Goal: Complete application form: Complete application form

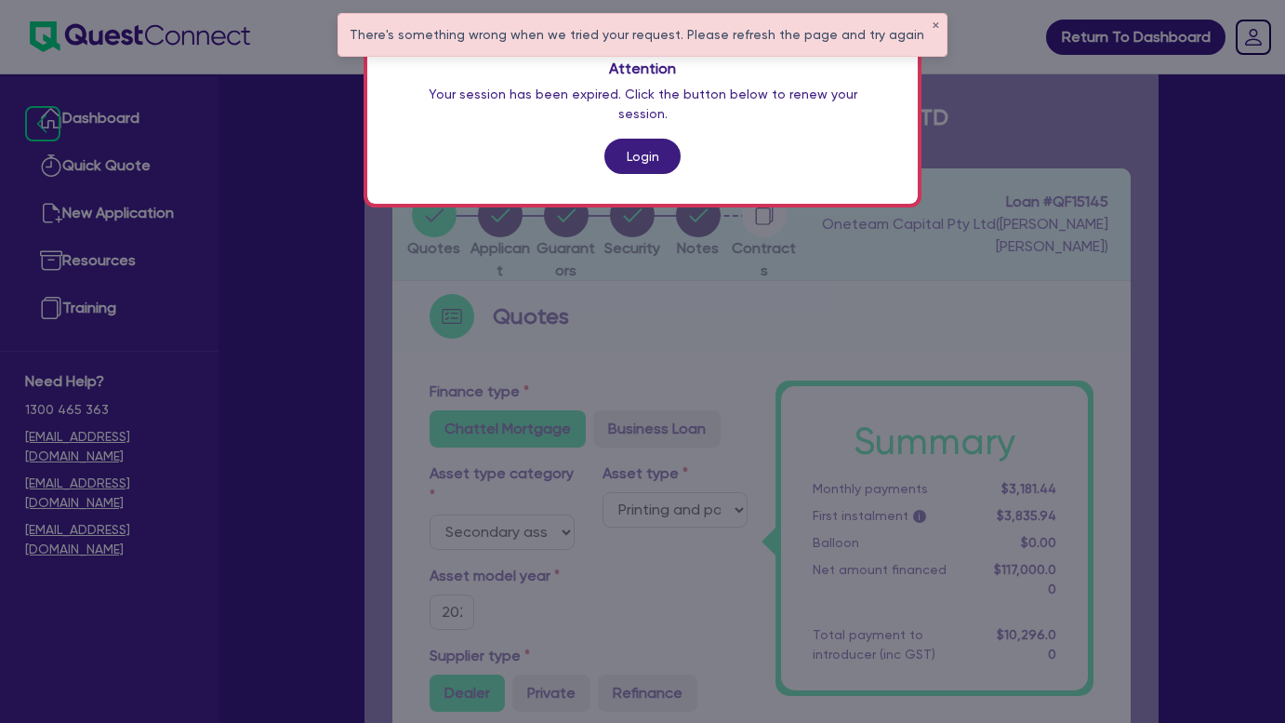
select select "SECONDARY_ASSETS"
select select "PRINTING_AND_PACKAGING_EQUIPMENT"
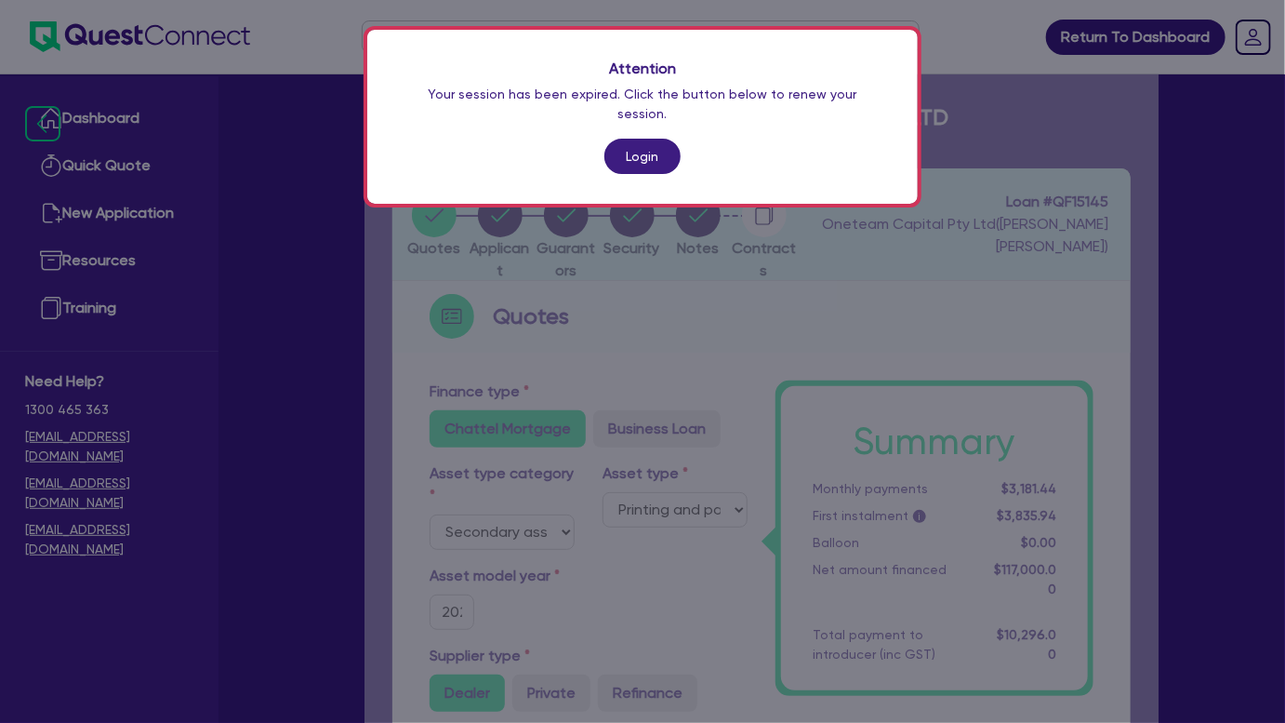
click at [649, 330] on div "Attention Your session has been expired. Click the button below to renew your s…" at bounding box center [642, 361] width 1285 height 723
drag, startPoint x: 649, startPoint y: 330, endPoint x: 637, endPoint y: 148, distance: 182.7
click at [637, 148] on link "Login" at bounding box center [642, 156] width 76 height 35
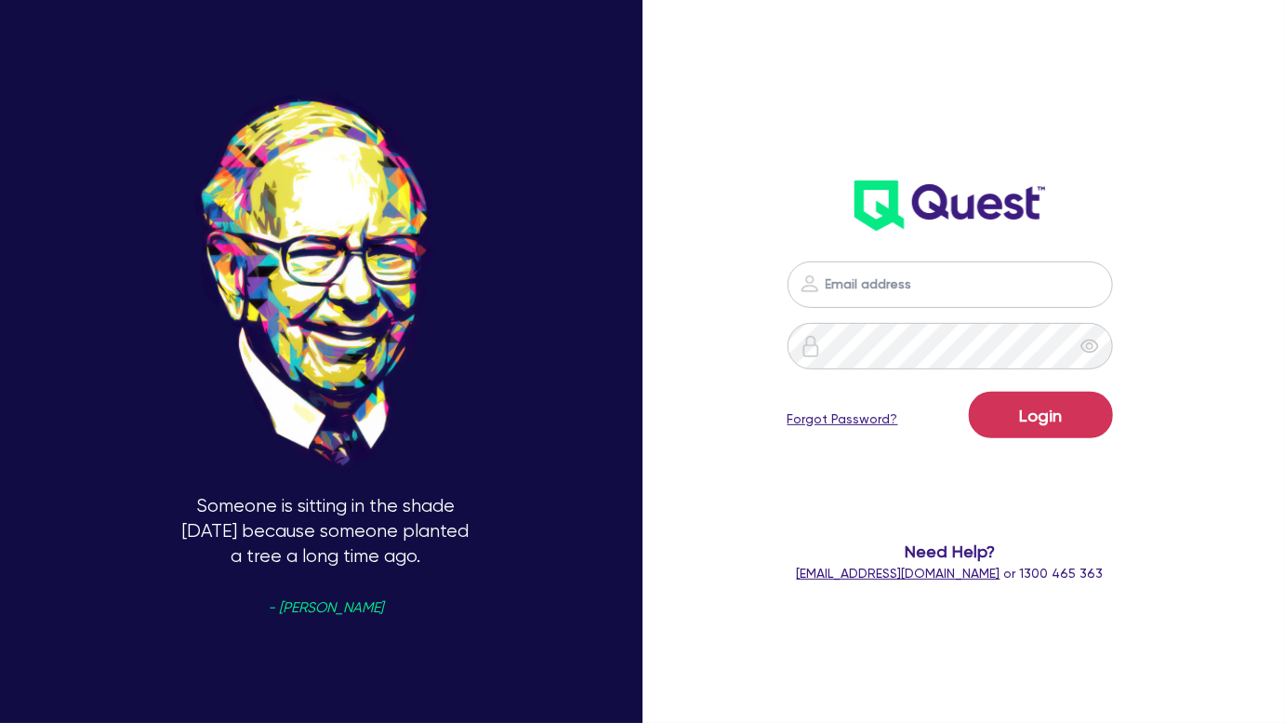
click at [643, 139] on div "Someone is sitting in the shade today because someone planted a tree a long tim…" at bounding box center [325, 361] width 651 height 891
type input "joel.harding@quest.finance"
click at [1054, 421] on button "Login" at bounding box center [1041, 414] width 144 height 46
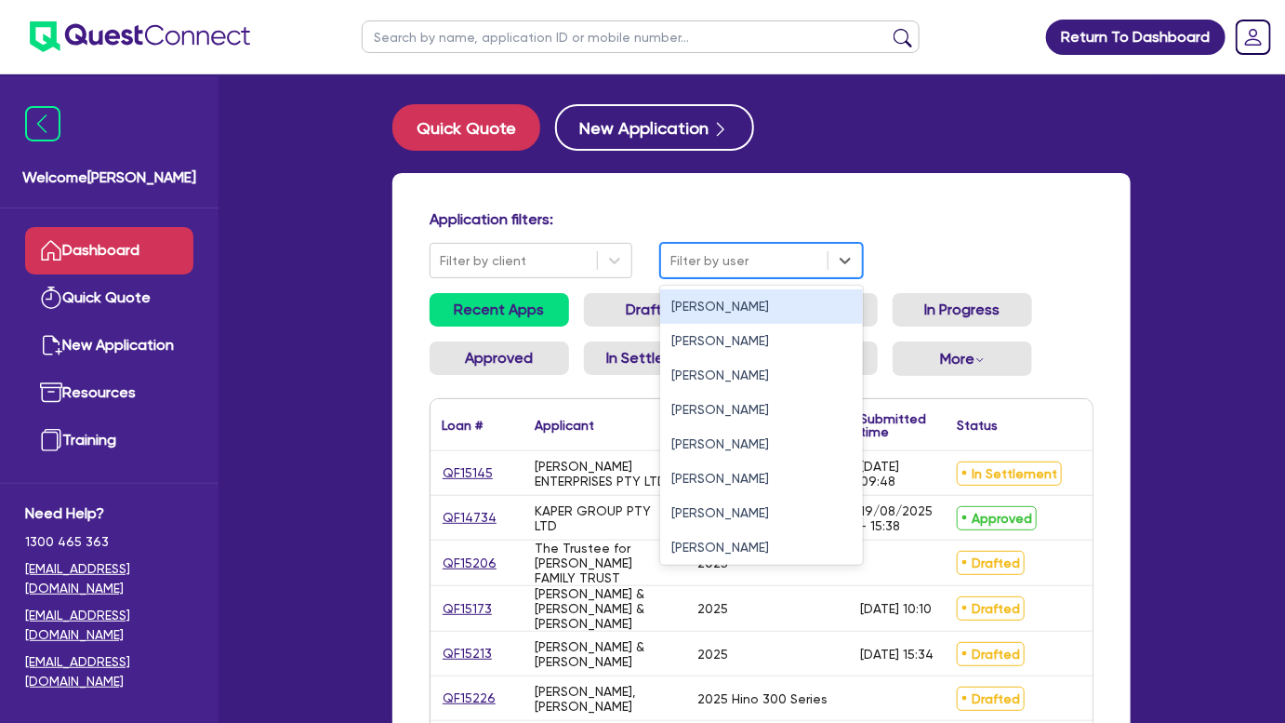
click at [750, 258] on div at bounding box center [744, 260] width 148 height 23
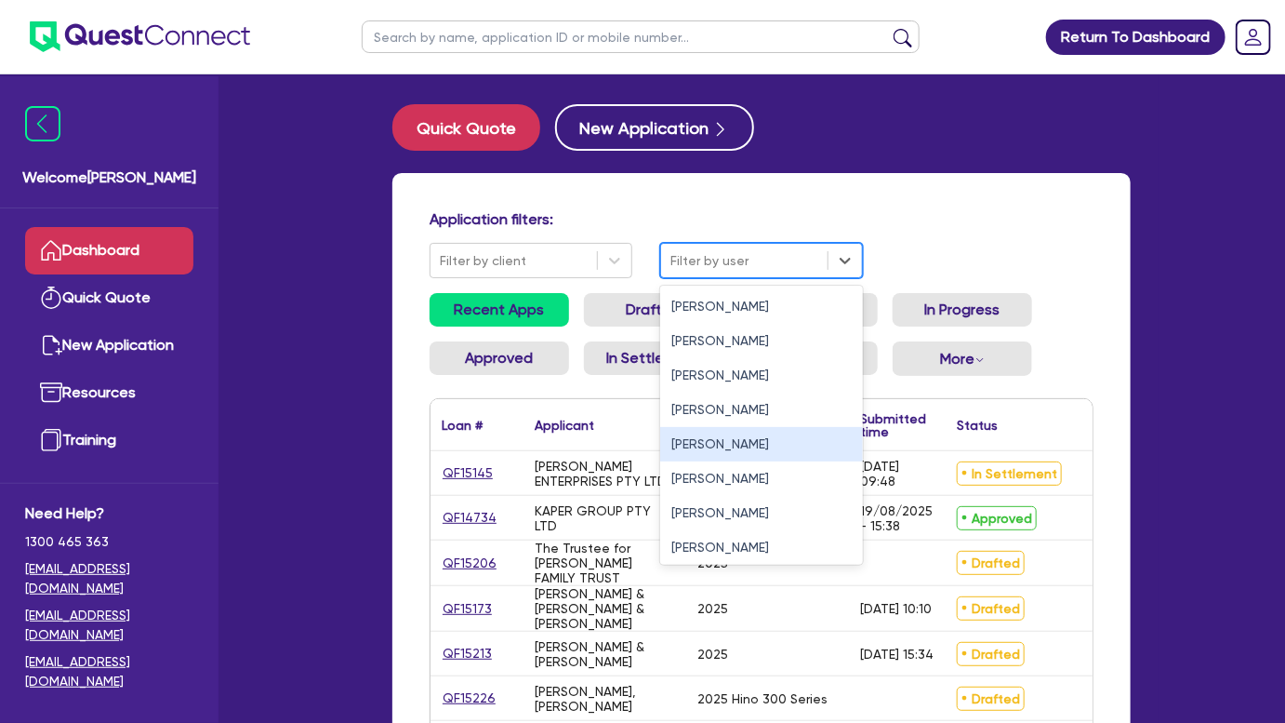
click at [680, 448] on div "Joel Harding" at bounding box center [761, 444] width 203 height 34
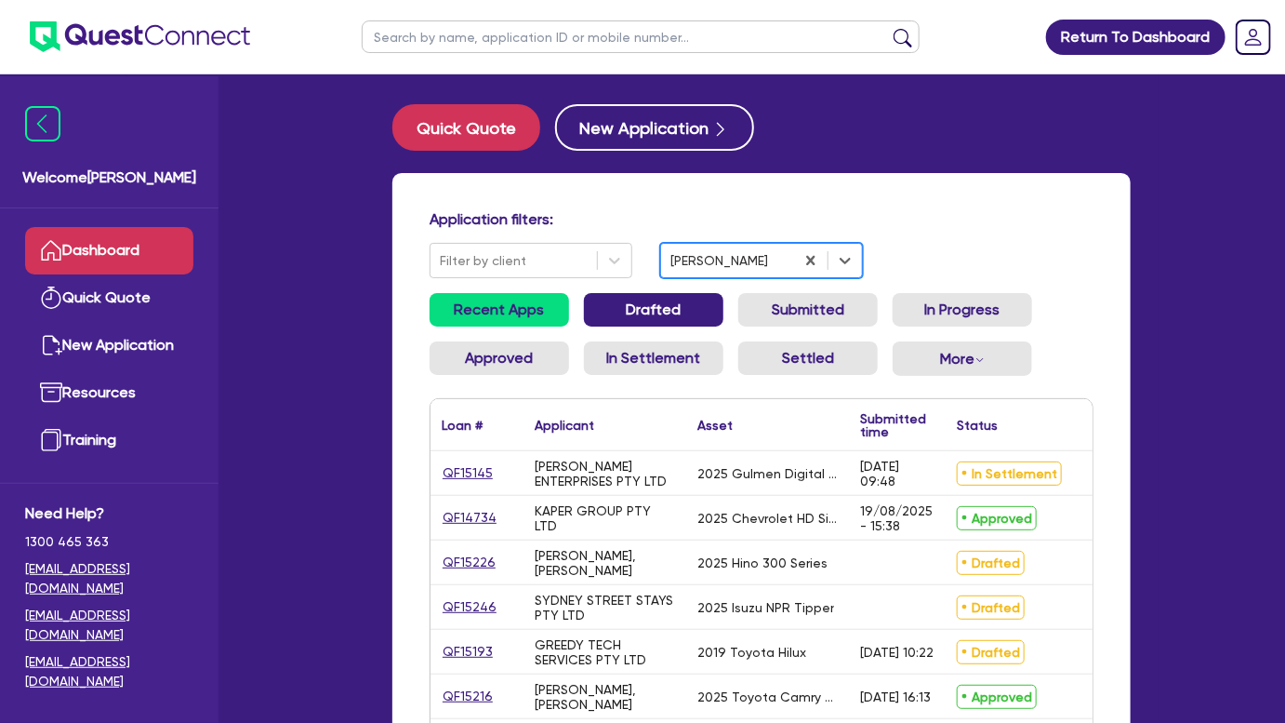
click at [636, 311] on link "Drafted" at bounding box center [653, 309] width 139 height 33
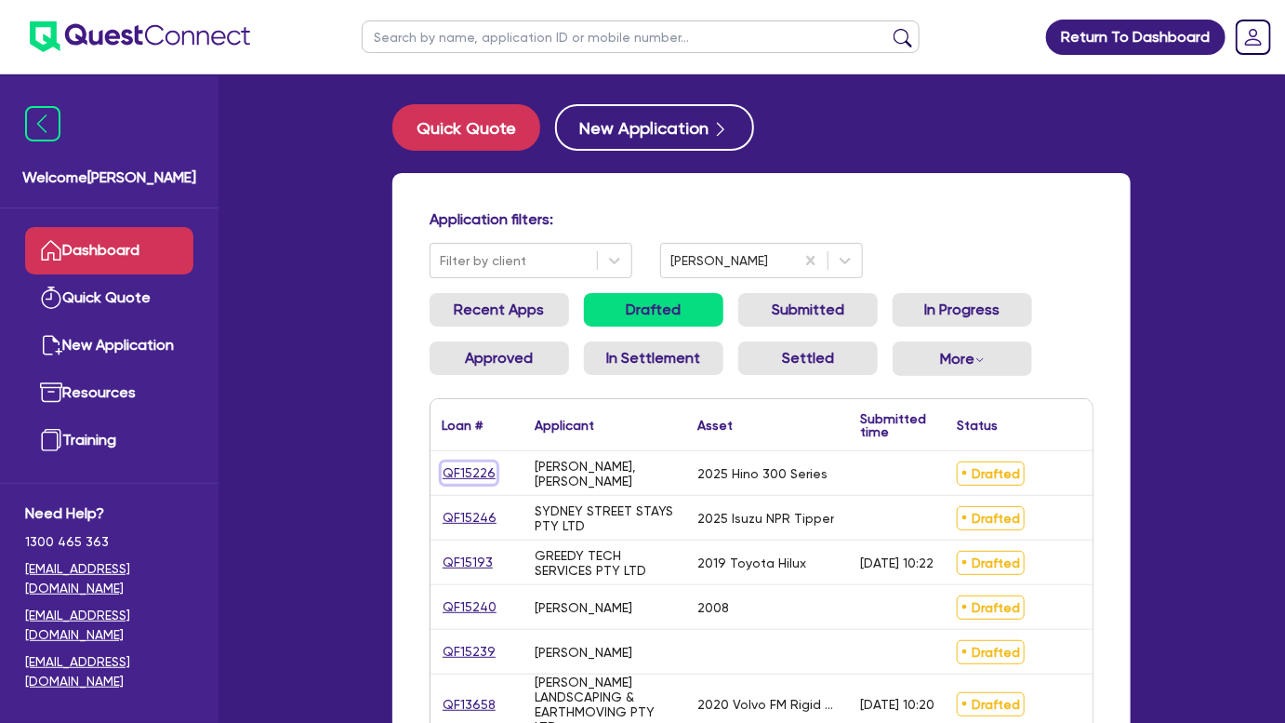
click at [476, 477] on link "QF15226" at bounding box center [469, 472] width 55 height 21
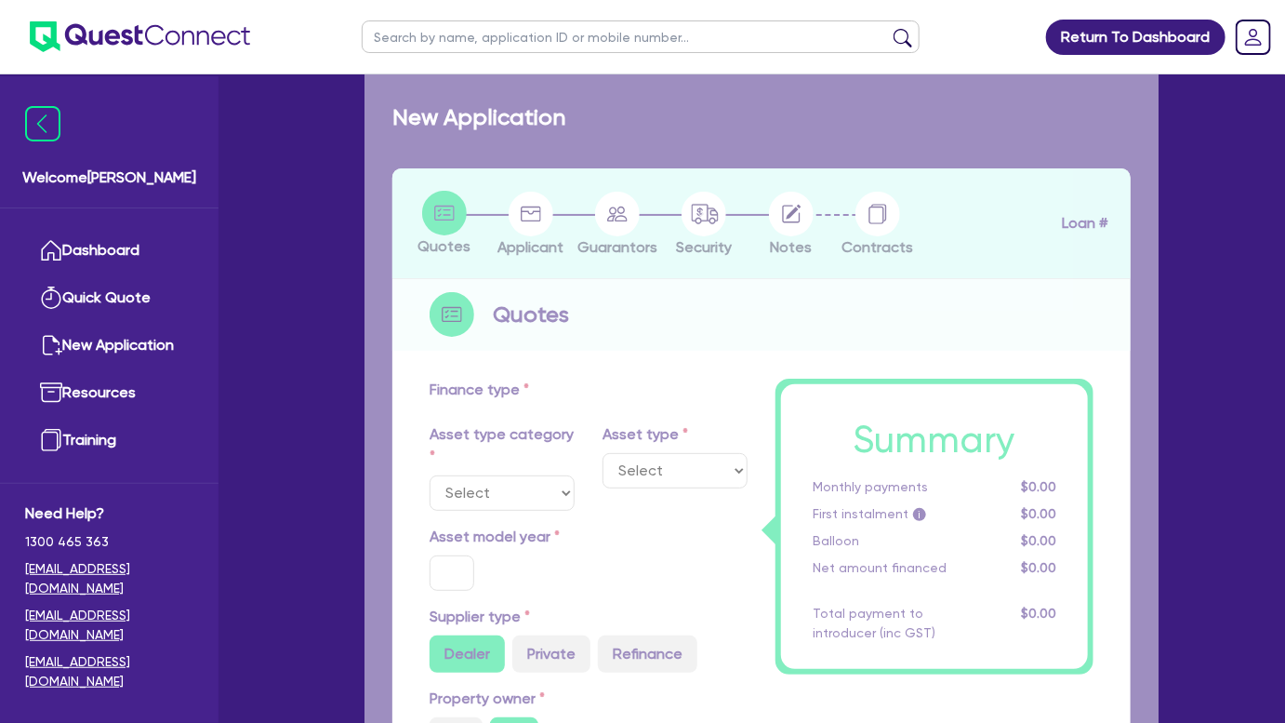
select select "PRIMARY_ASSETS"
type input "2025"
type input "86,385"
type input "3"
type input "2,611.19"
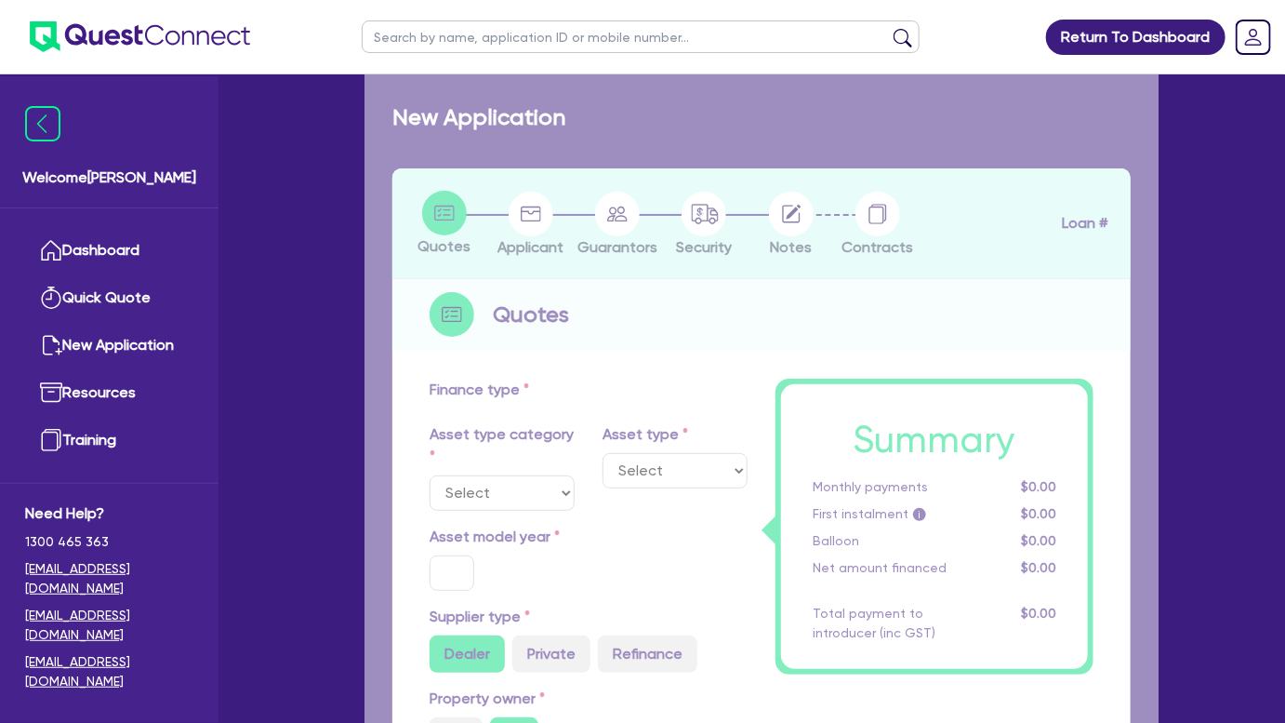
type input "16"
select select "HEAVY_TRUCKS"
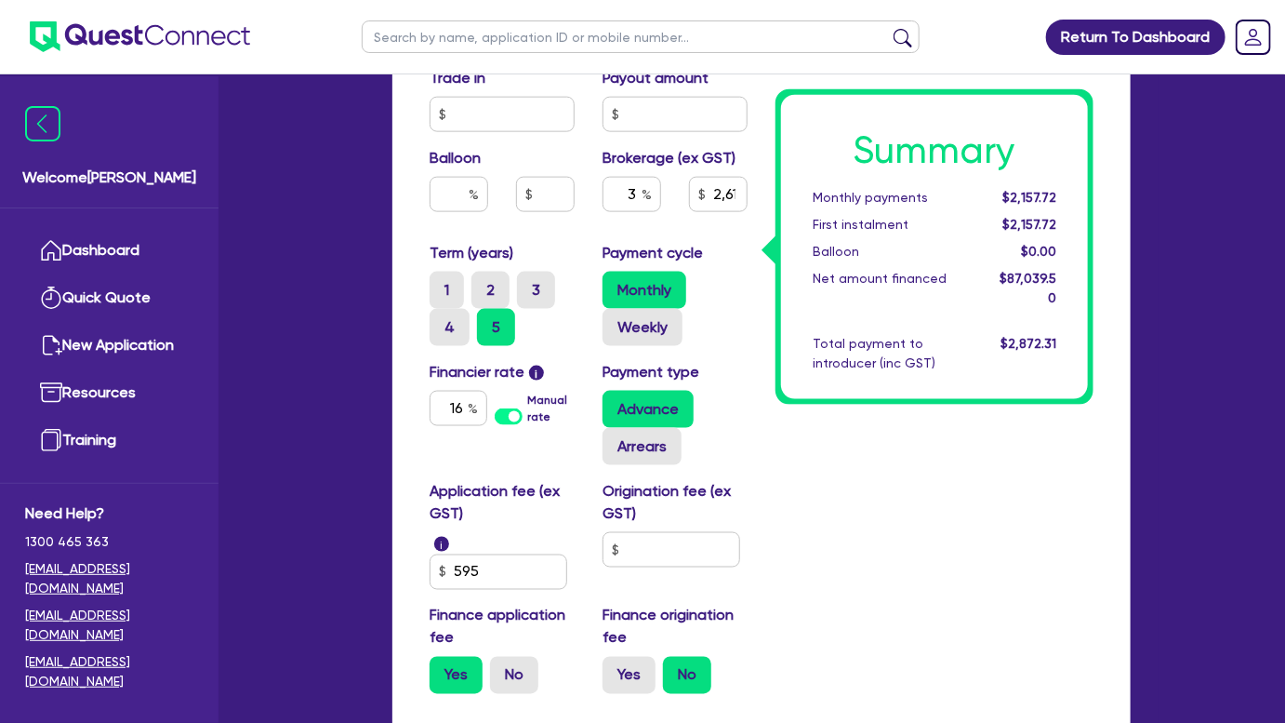
scroll to position [1014, 0]
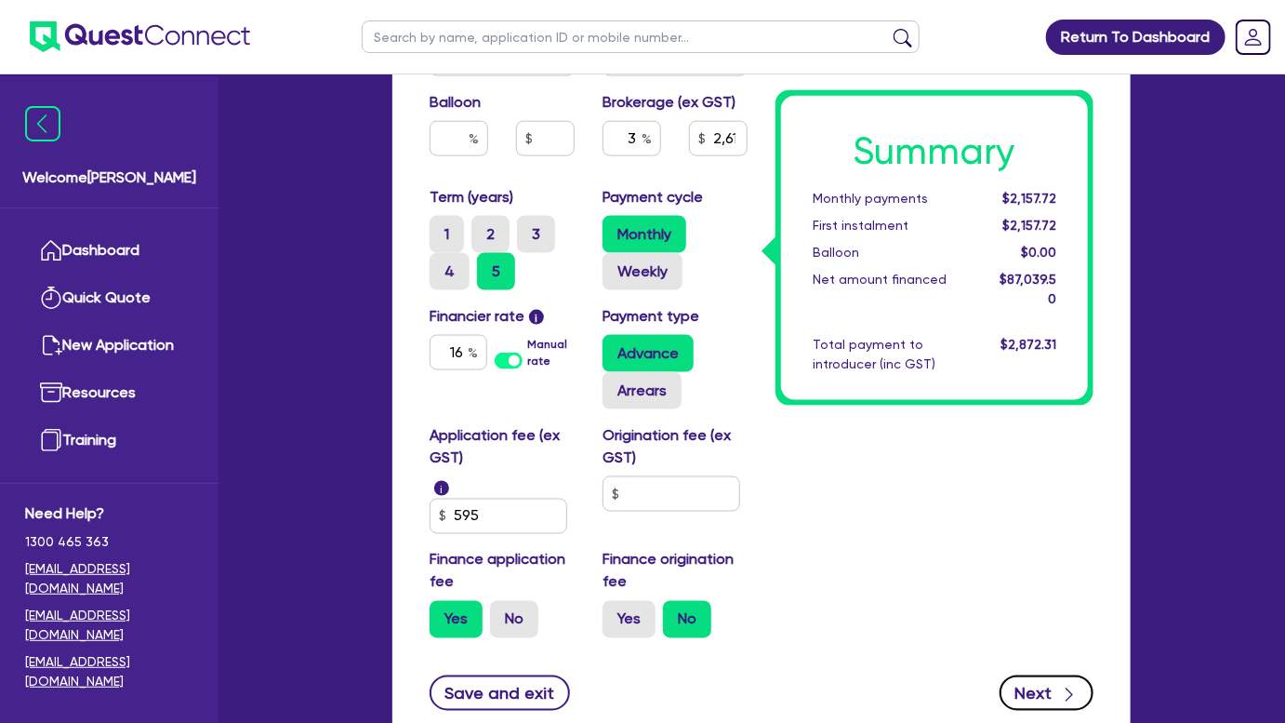
click at [1029, 678] on button "Next" at bounding box center [1047, 692] width 94 height 35
type input "86,385"
type input "2,611.19"
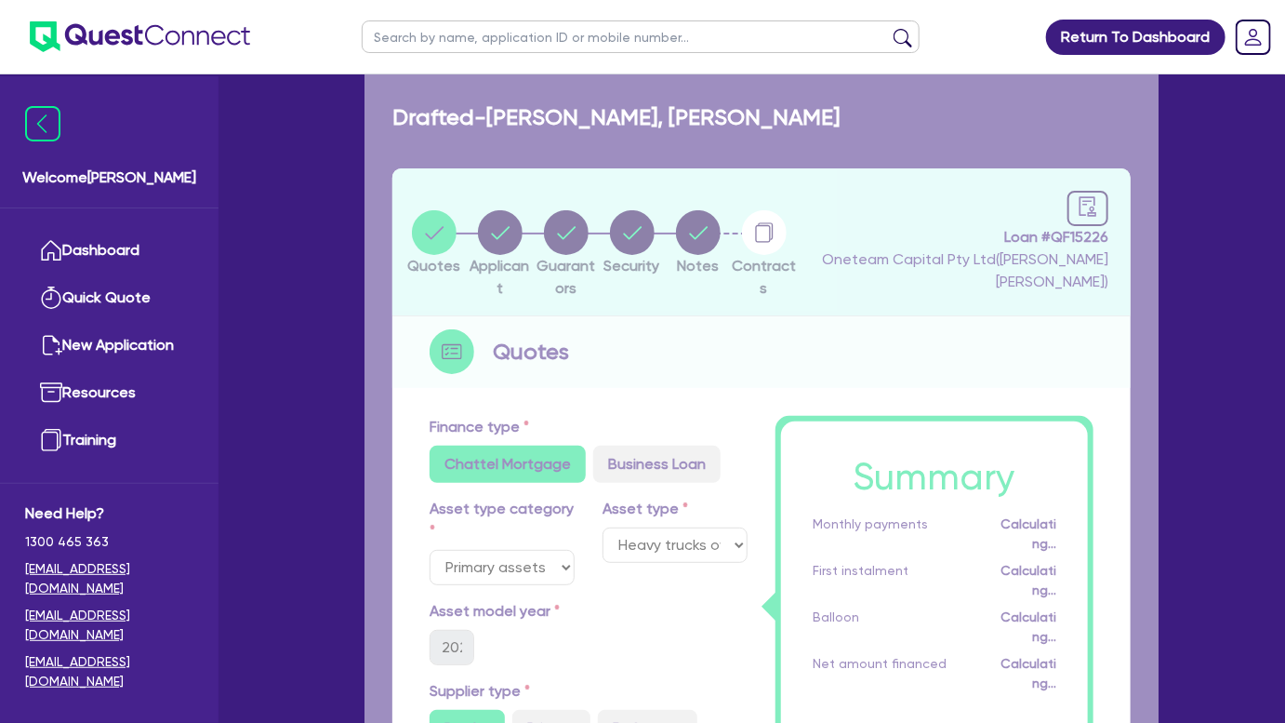
select select "SOLE_TRADER"
select select "BUILDING_CONSTRUCTION"
select select "TRADES_SERVICES_BUSINESSES_GOVERNMENT"
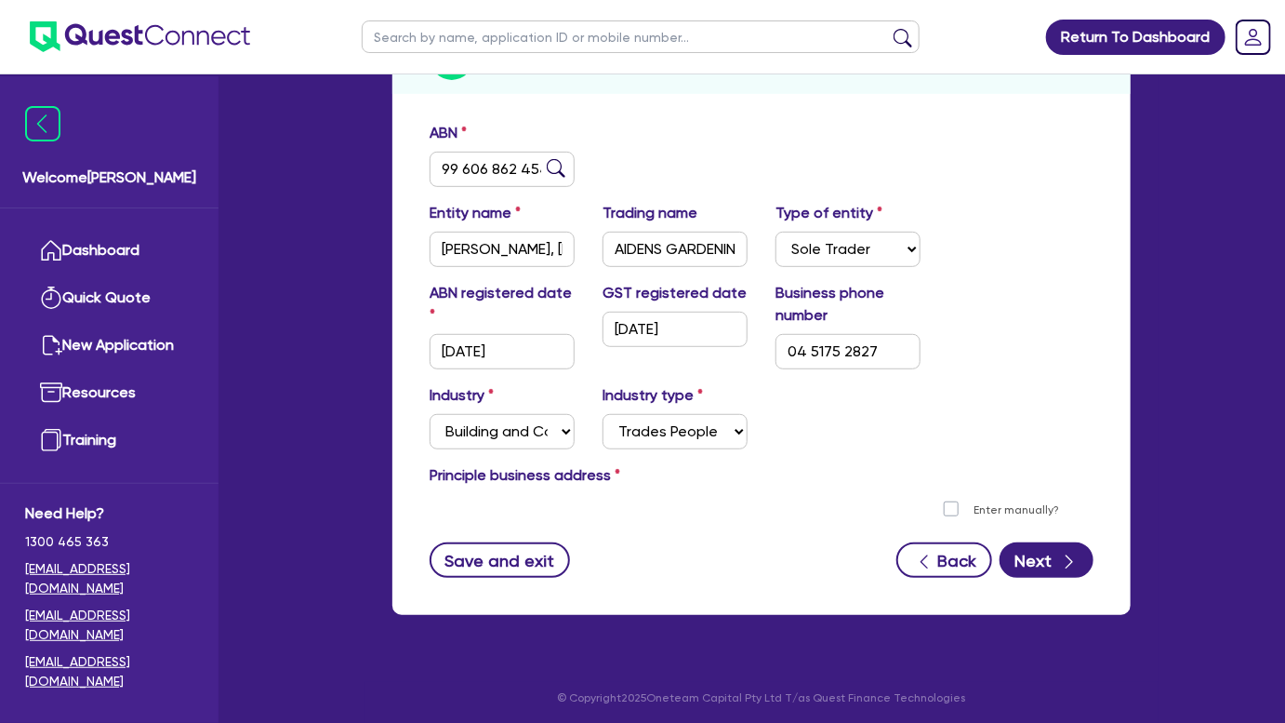
scroll to position [297, 0]
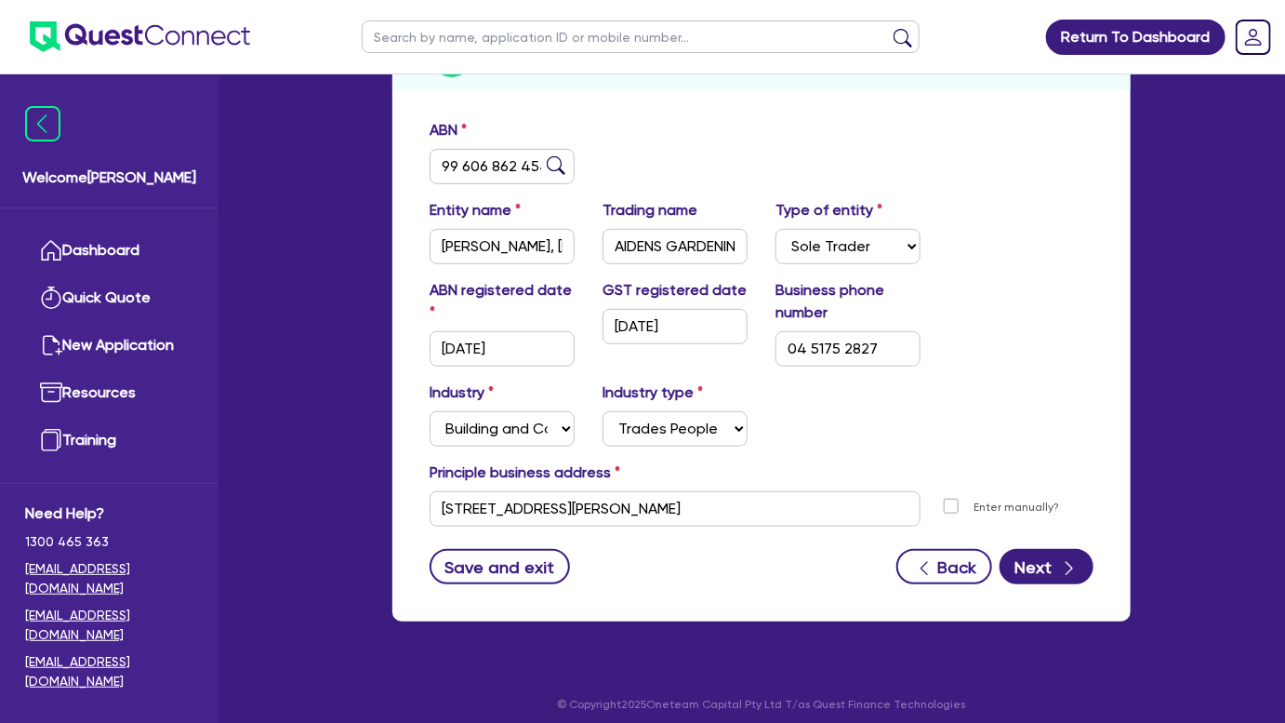
click at [1042, 583] on div "ABN 99 606 862 454 Entity name CROSBY WARD, AIDEN WINSTON Trading name AIDENS G…" at bounding box center [761, 365] width 738 height 511
click at [1041, 575] on button "Next" at bounding box center [1047, 566] width 94 height 35
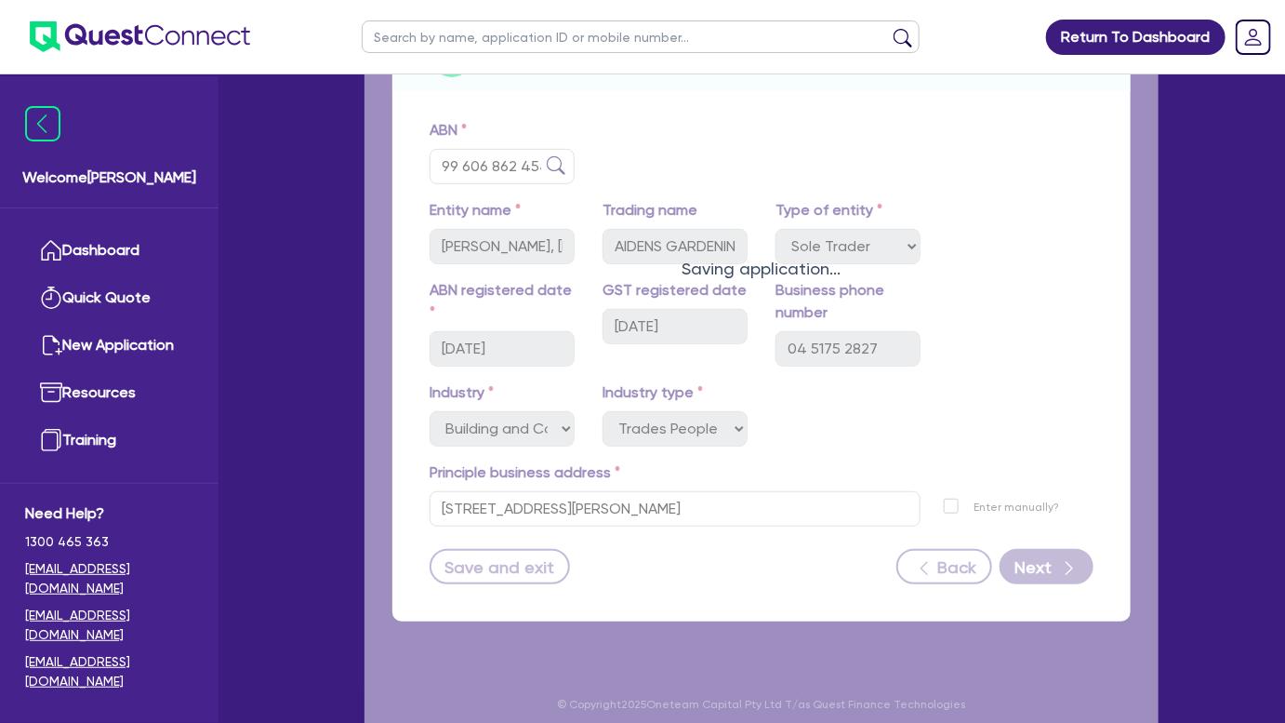
select select "MR"
select select "SA"
select select "SINGLE"
select select "CASH"
select select "VEHICLE"
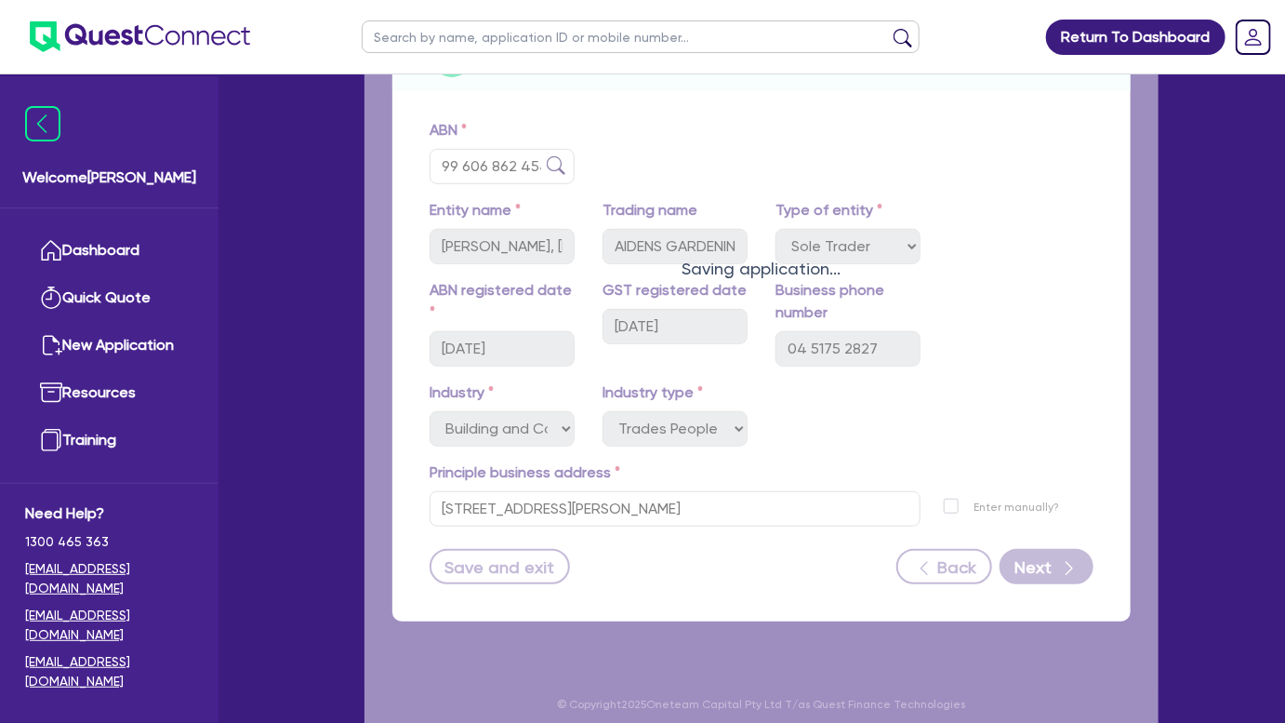
select select "TRAILER"
select select "EQUIPMENT_LOAN"
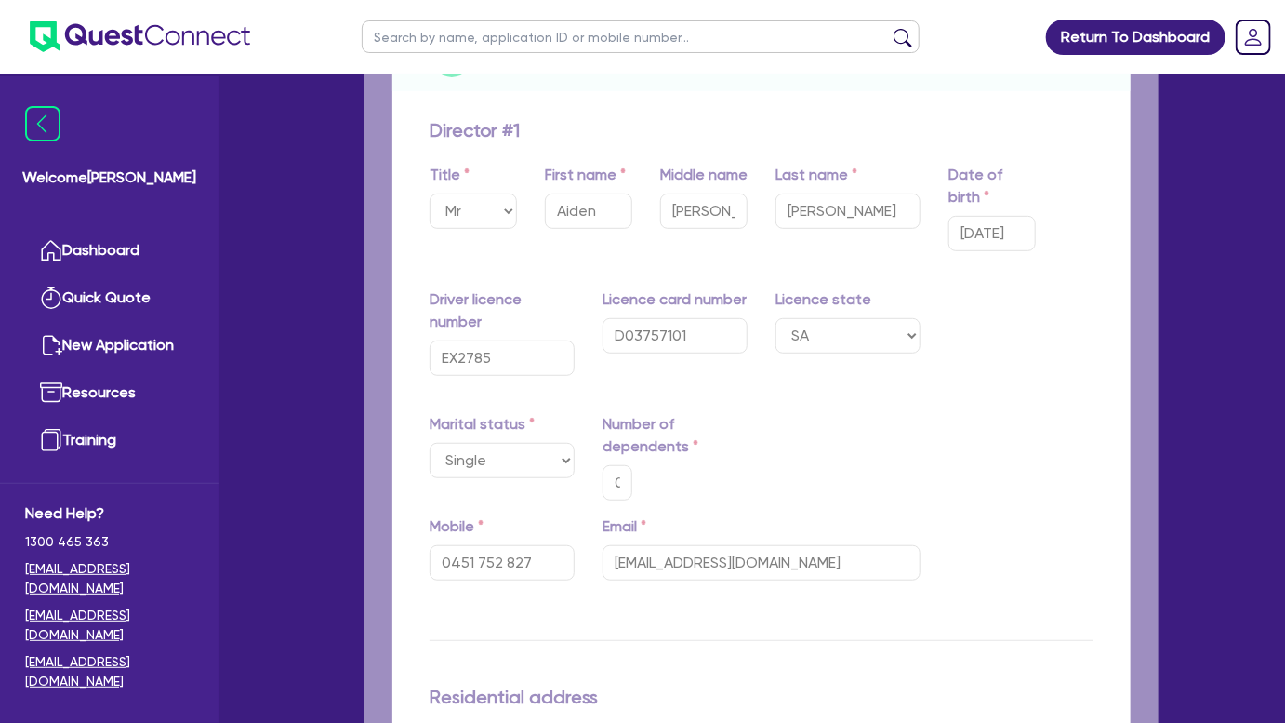
type input "0"
type input "0451 752 827"
type input "10,000"
type input "40,000"
type input "10,000"
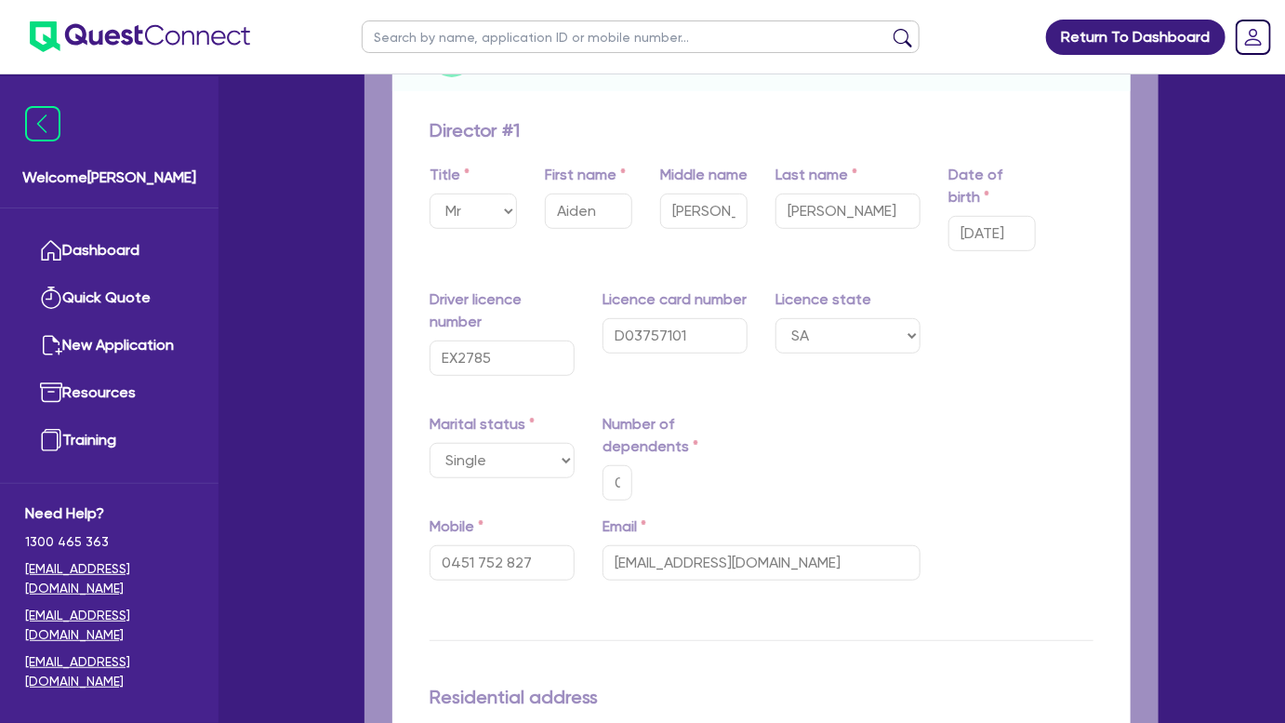
type input "33,000"
type input "25,000"
type input "1,519"
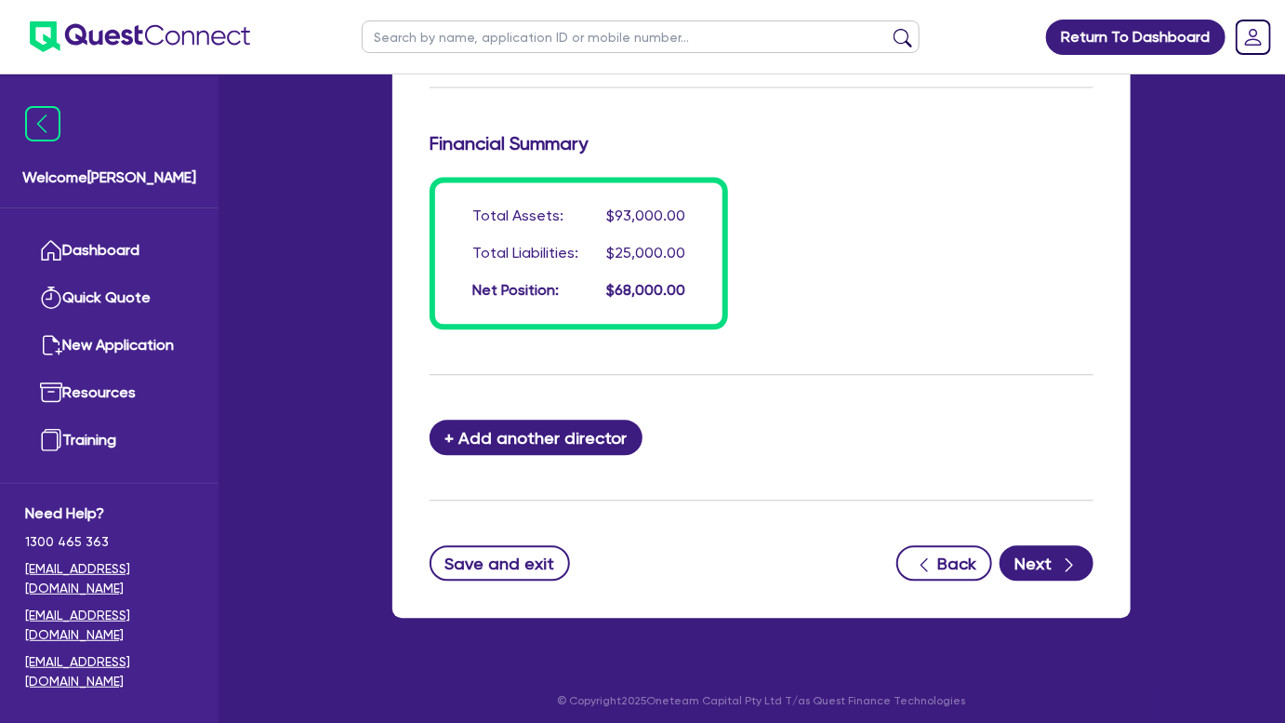
scroll to position [1704, 0]
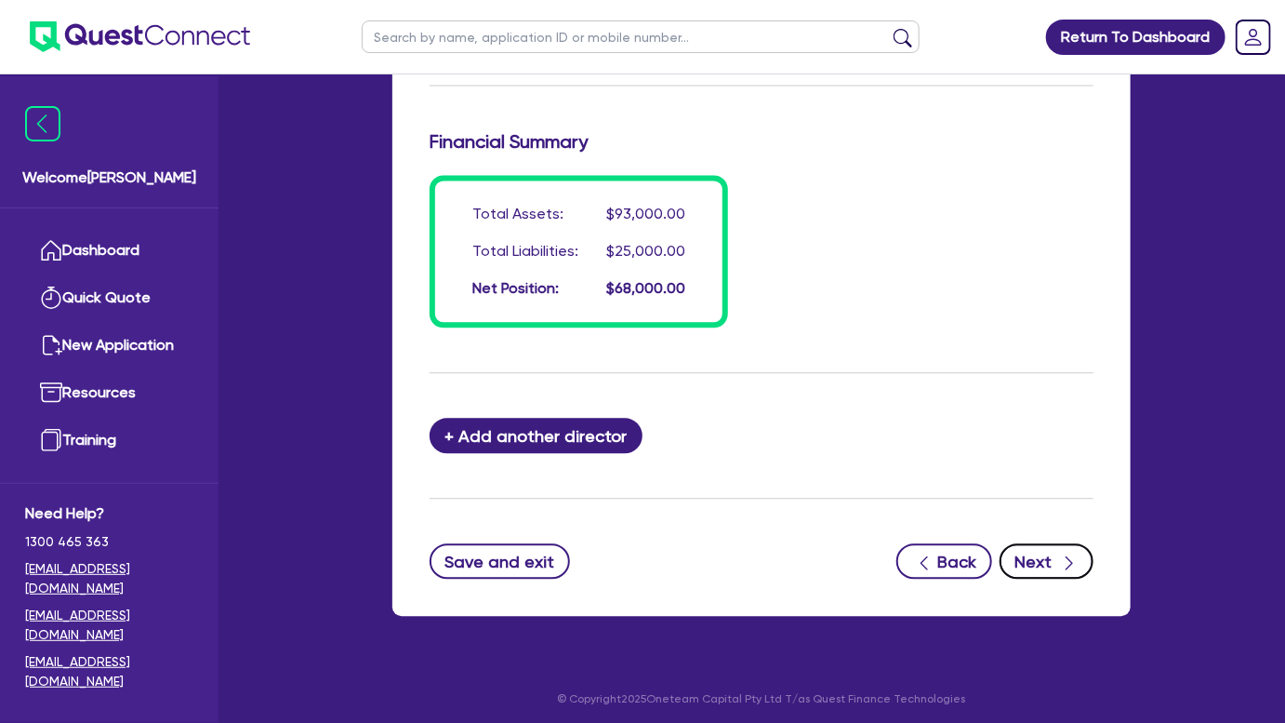
click at [1054, 544] on button "Next" at bounding box center [1047, 560] width 94 height 35
select select "PRIMARY_ASSETS"
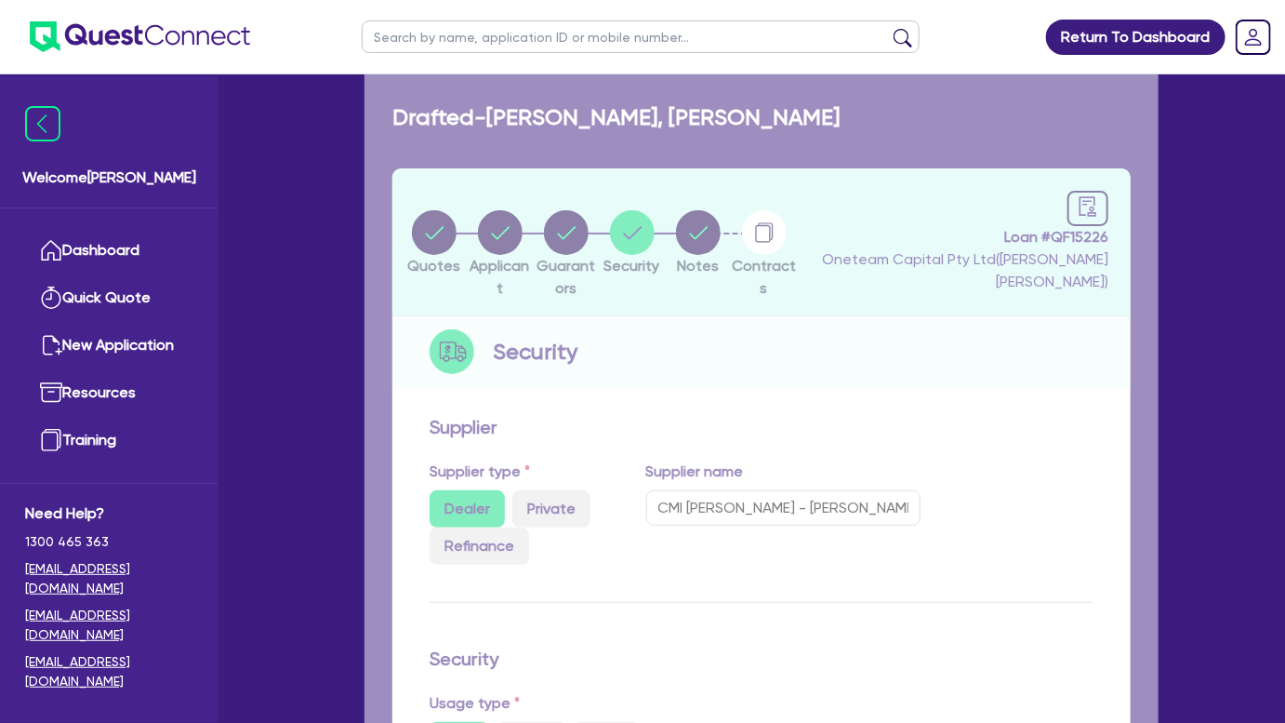
select select "HEAVY_TRUCKS"
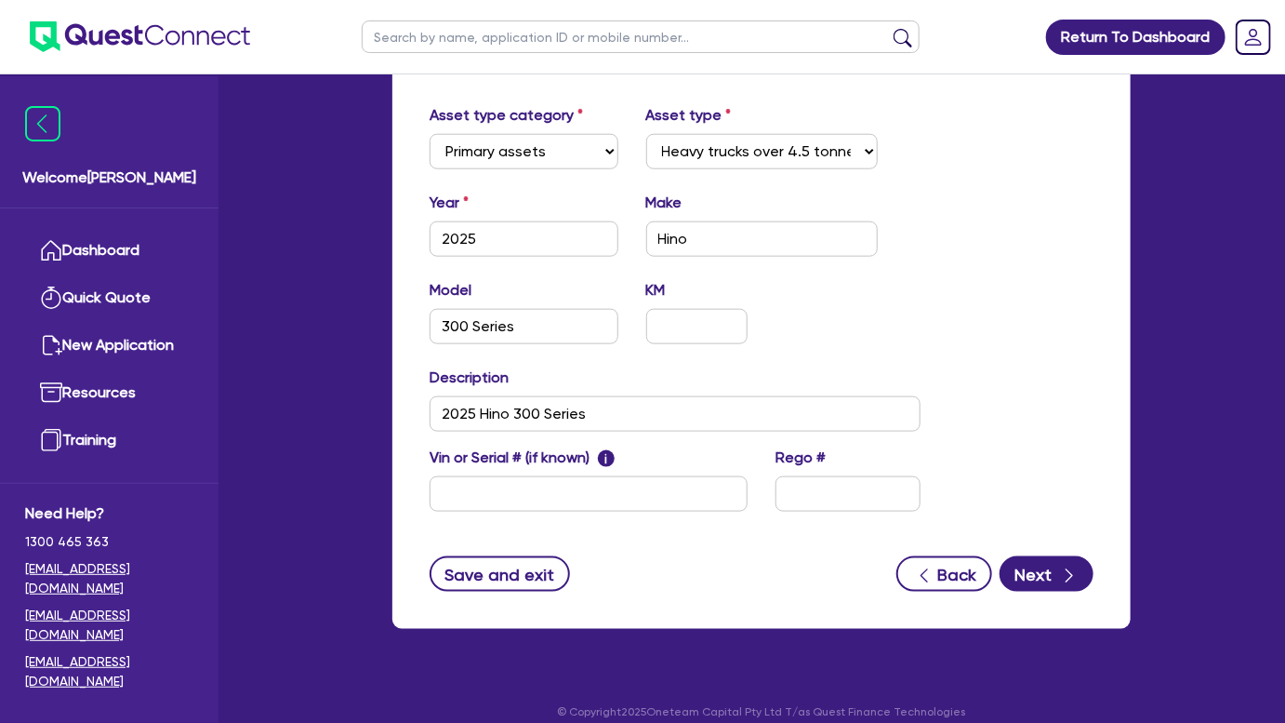
scroll to position [765, 0]
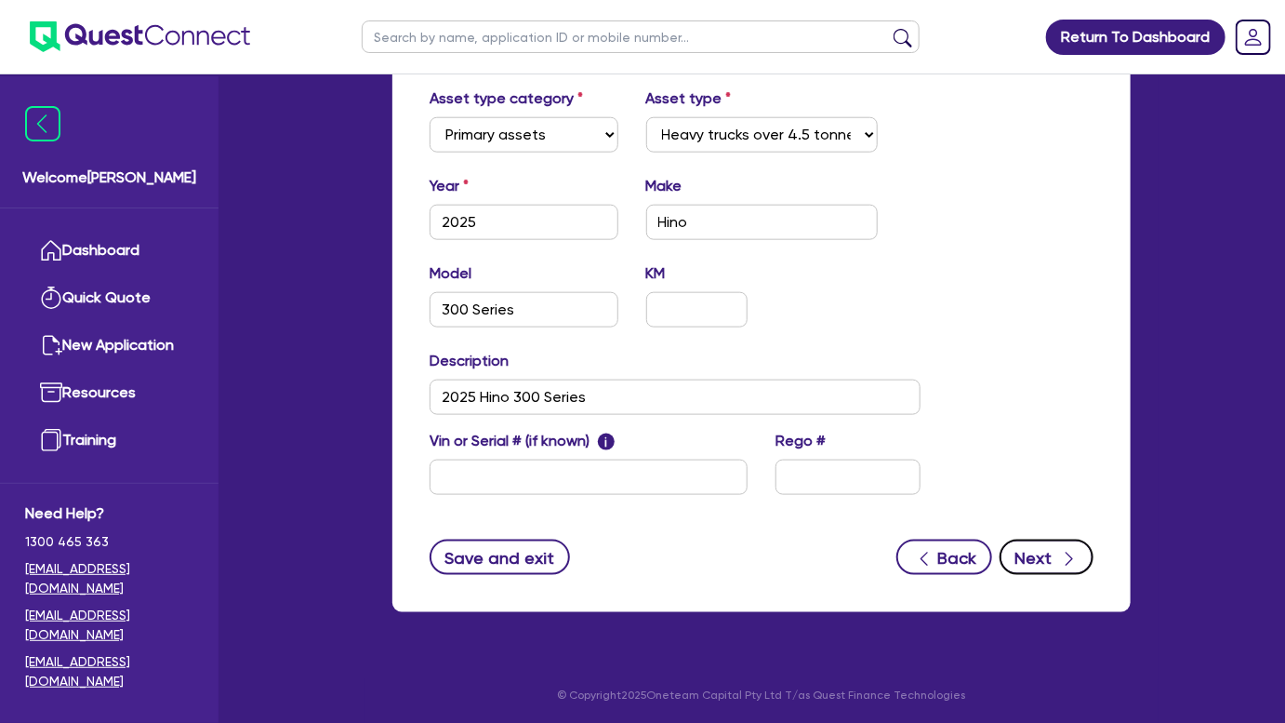
click at [1034, 558] on button "Next" at bounding box center [1047, 556] width 94 height 35
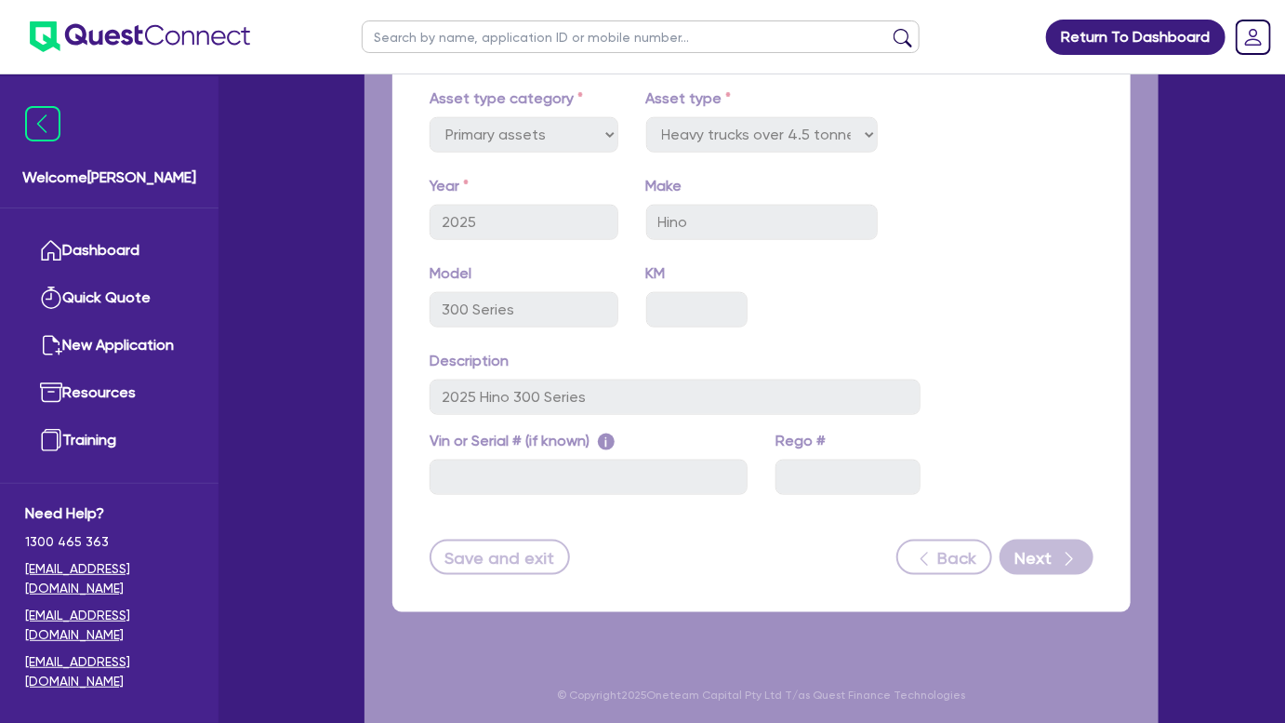
select select "Other"
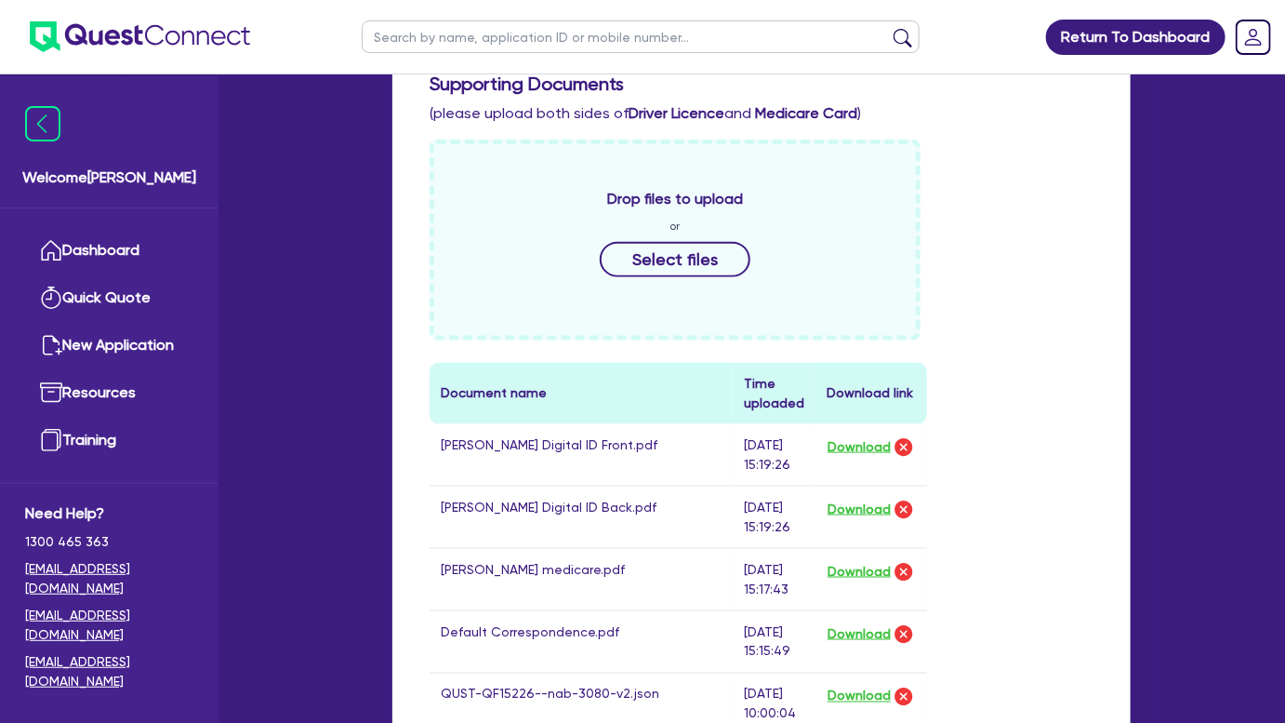
scroll to position [929, 0]
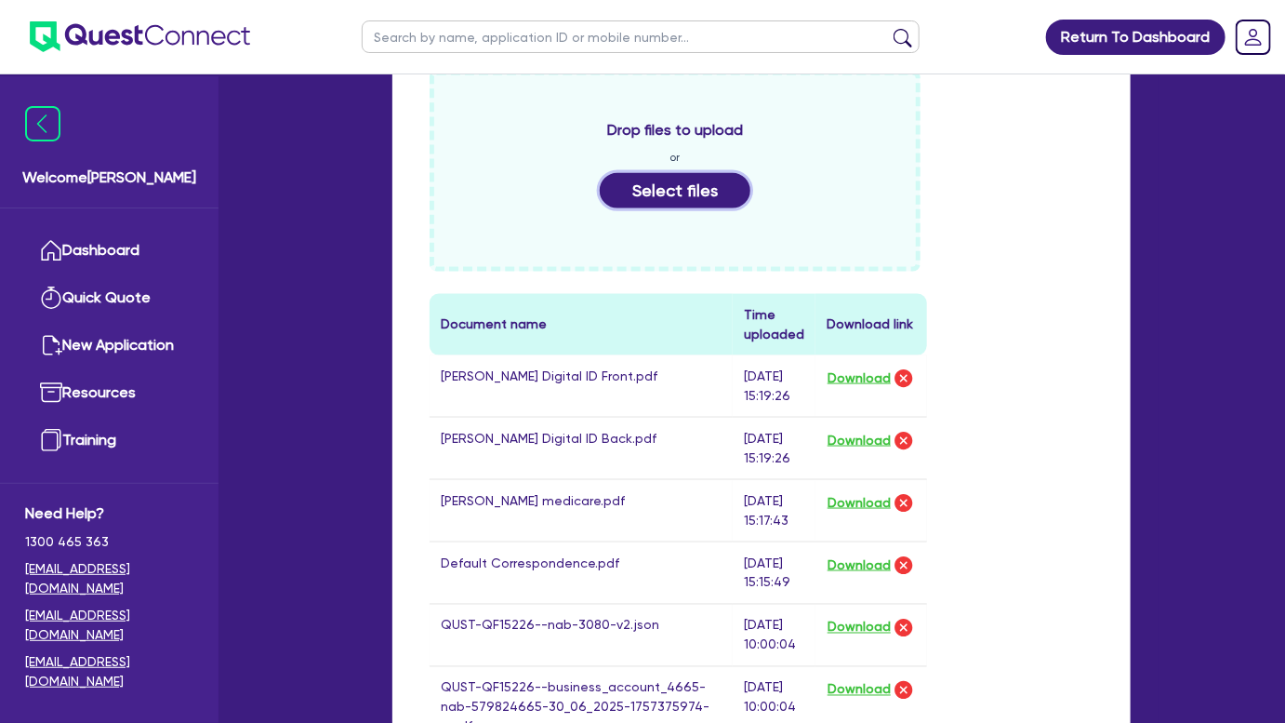
click at [680, 194] on button "Select files" at bounding box center [675, 190] width 151 height 35
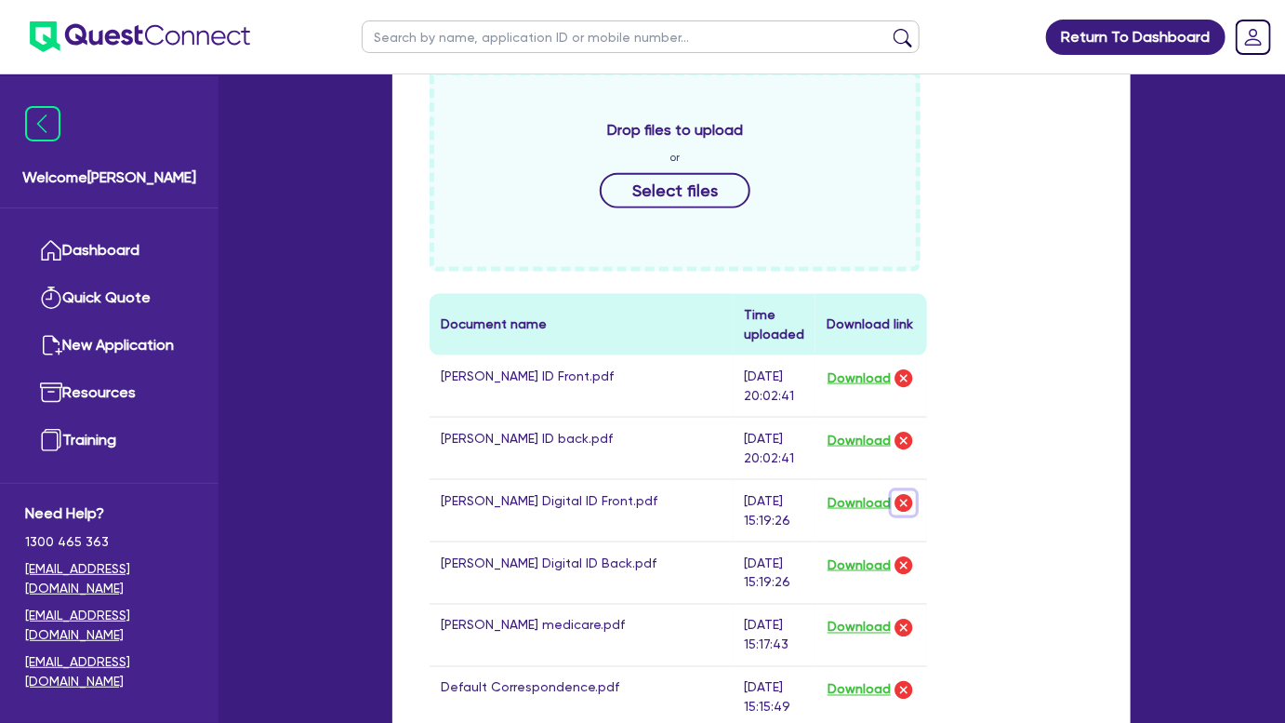
click at [896, 498] on img "button" at bounding box center [904, 503] width 22 height 22
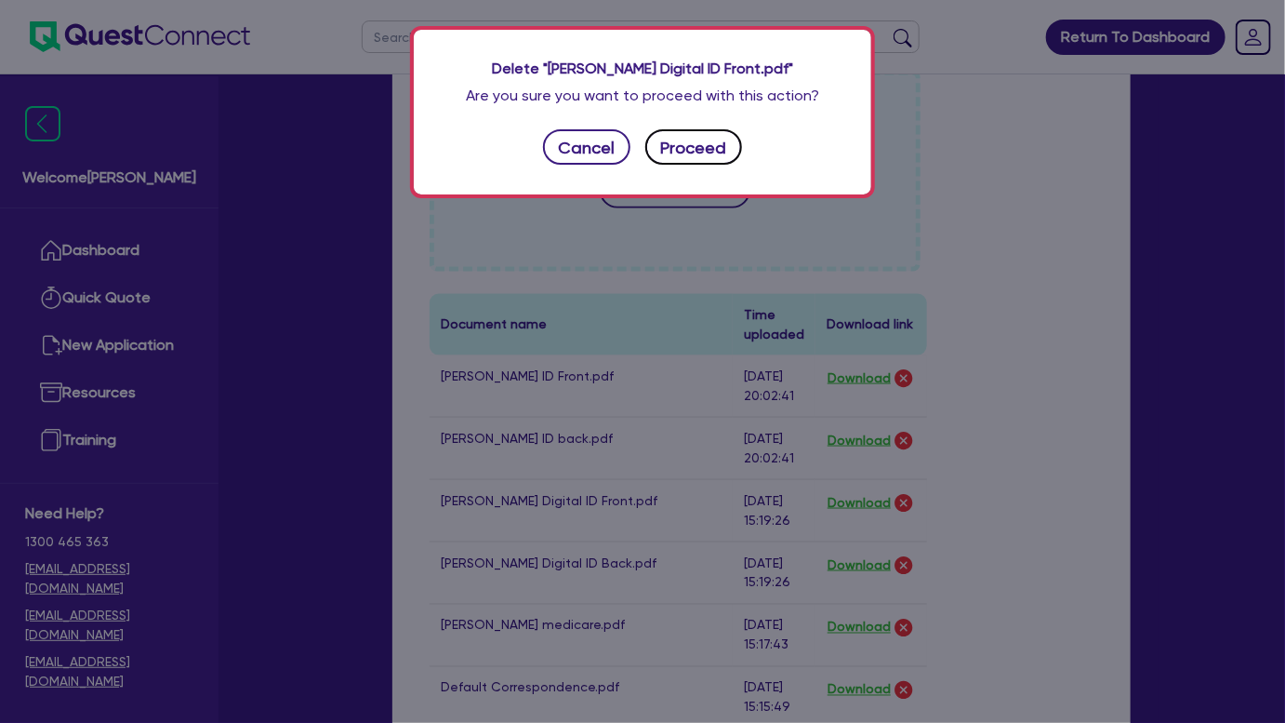
click at [686, 153] on button "Proceed" at bounding box center [693, 146] width 97 height 35
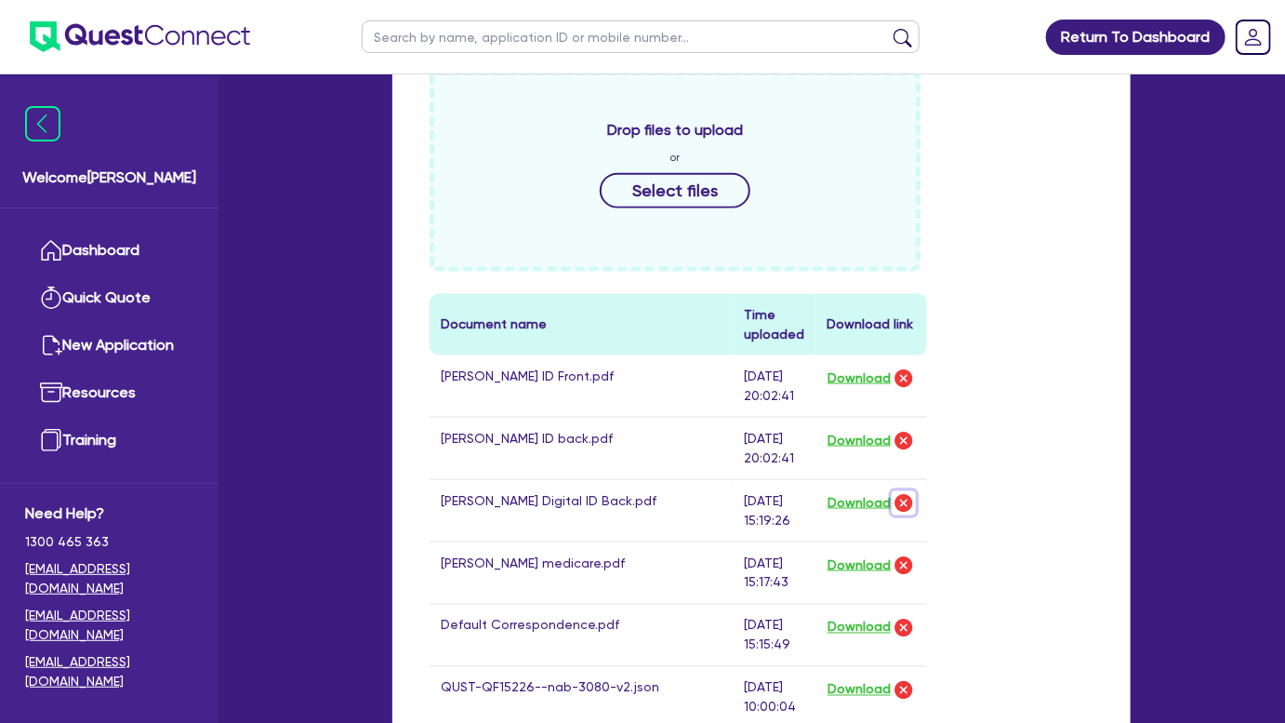
click at [899, 494] on img "button" at bounding box center [904, 503] width 22 height 22
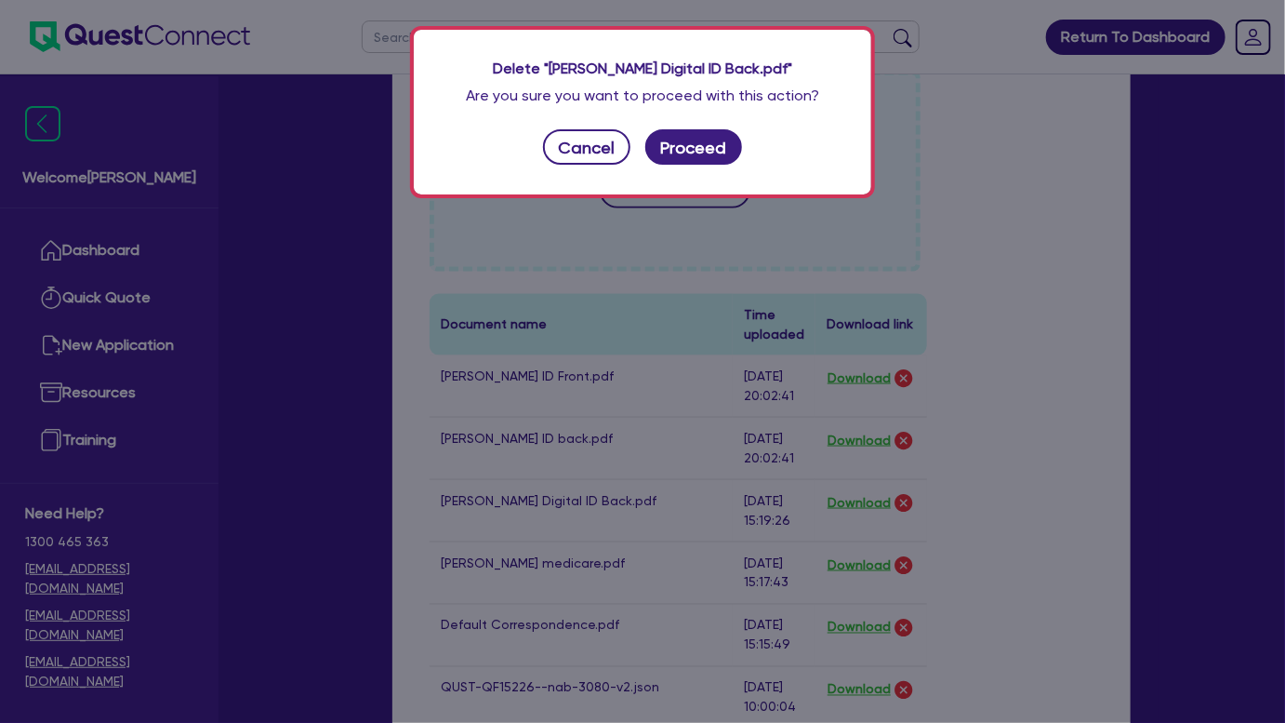
click at [710, 166] on div "Delete "Aiden Crosby Digital ID Back.pdf" Are you sure you want to proceed with…" at bounding box center [643, 112] width 458 height 165
click at [705, 153] on button "Proceed" at bounding box center [693, 146] width 97 height 35
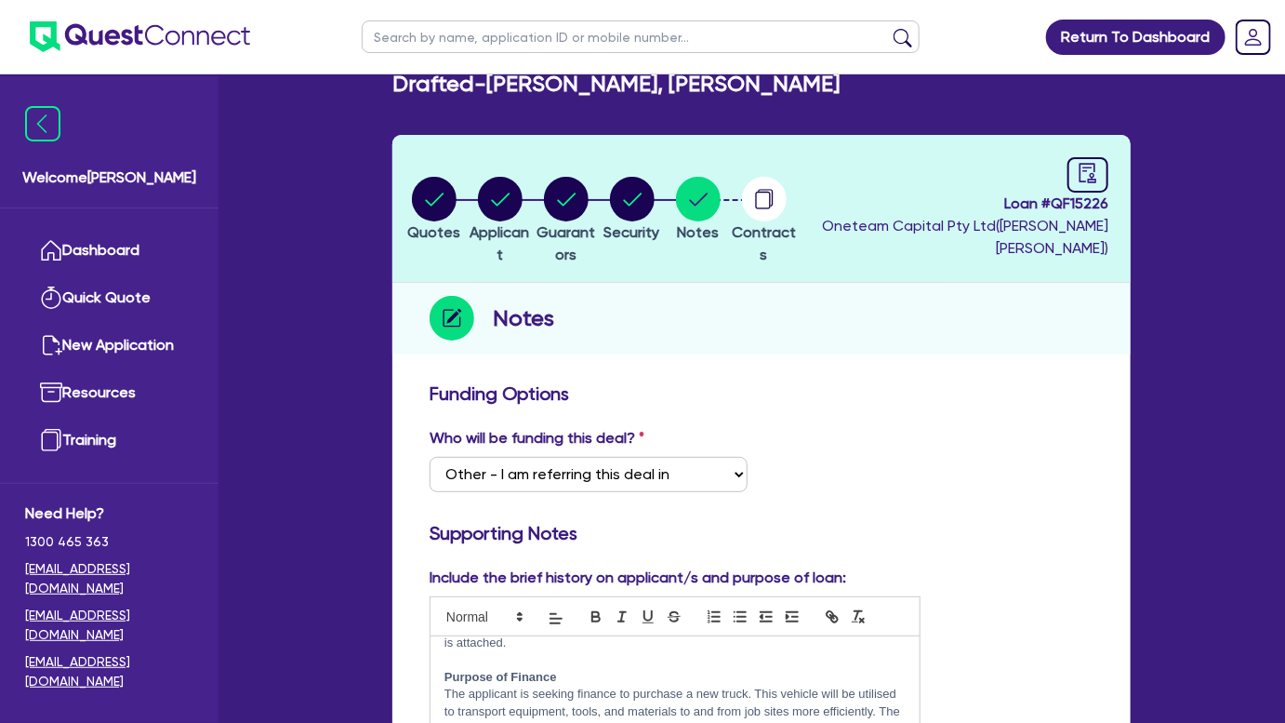
scroll to position [0, 0]
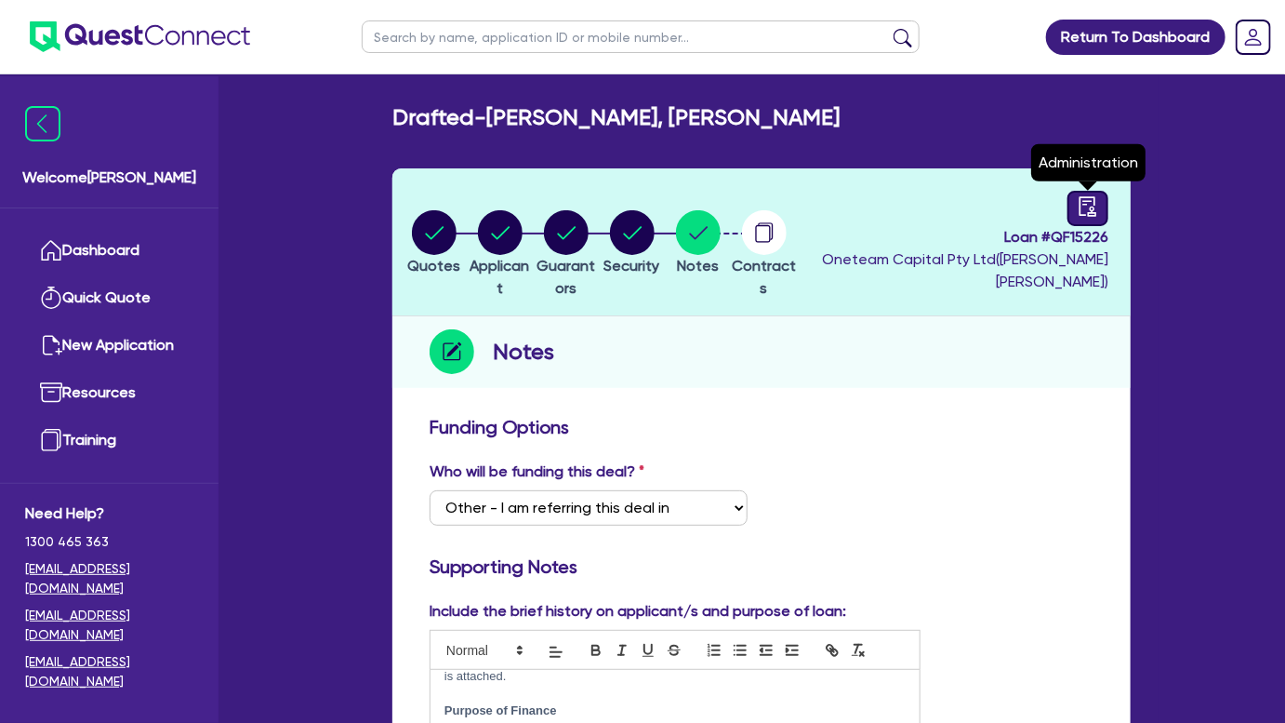
click at [1082, 202] on icon "audit" at bounding box center [1088, 206] width 20 height 20
select select "DRAFTED_NEW"
select select "Morris Finance"
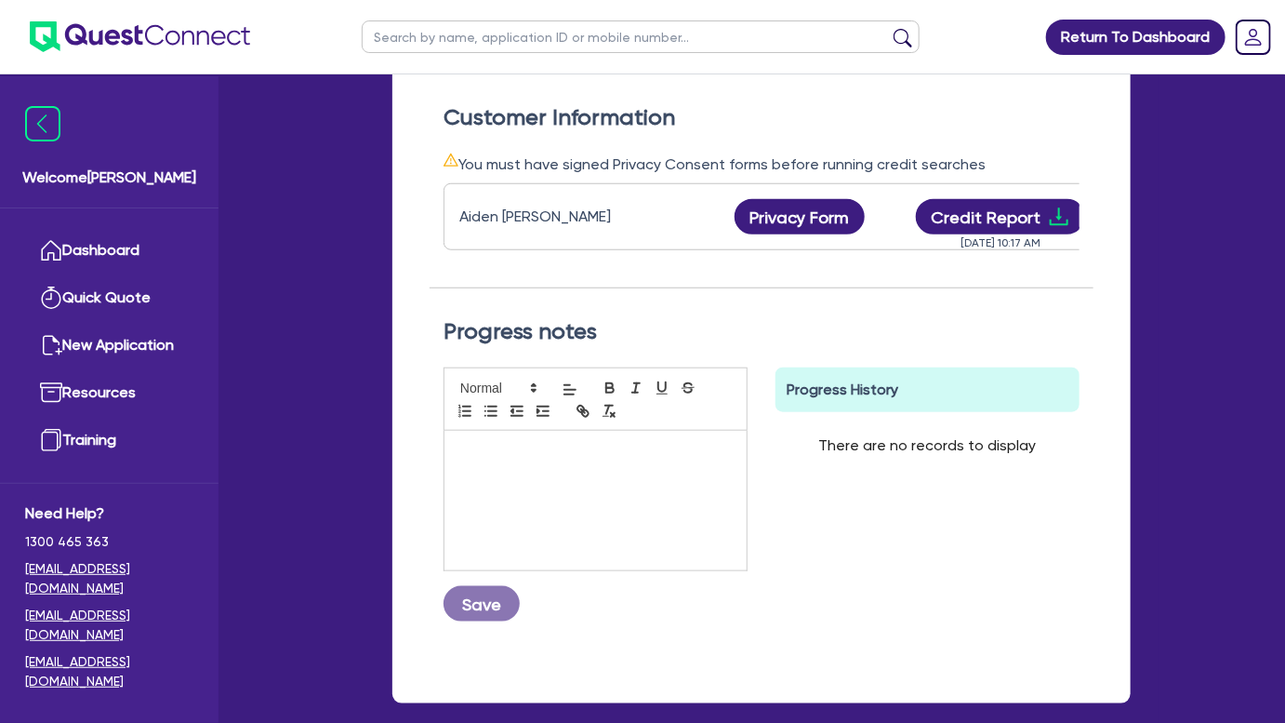
scroll to position [591, 0]
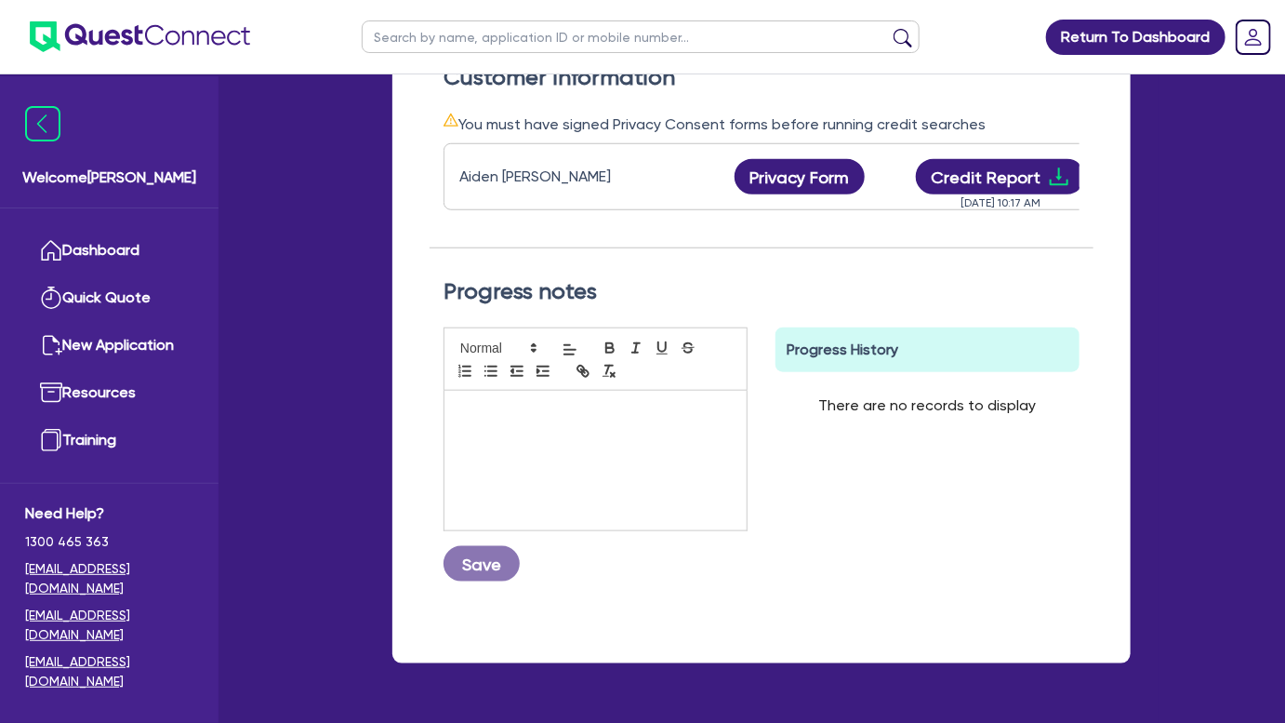
click at [639, 472] on div at bounding box center [595, 460] width 302 height 139
click at [511, 573] on button "Save" at bounding box center [482, 563] width 76 height 35
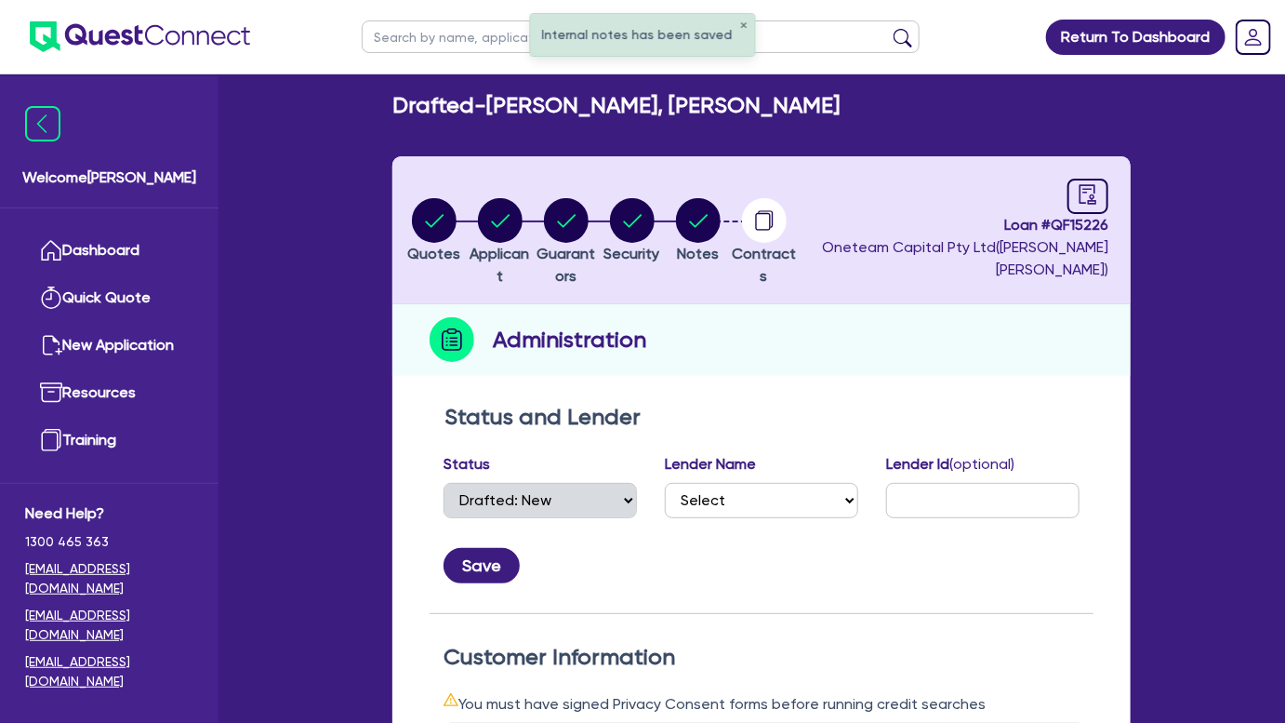
scroll to position [0, 0]
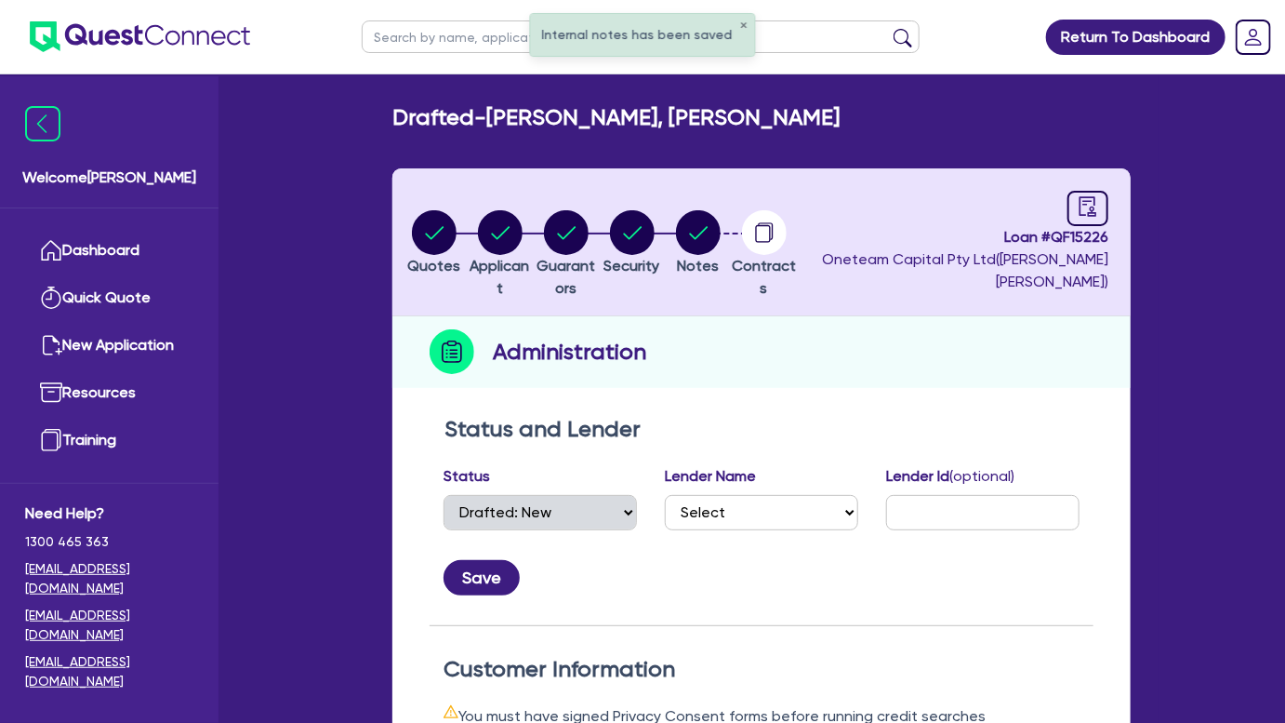
click at [1044, 149] on div "Drafted - CROSBY WARD, AIDEN WINSTON Quotes Applicant Guarantors Security Notes…" at bounding box center [762, 690] width 794 height 1173
drag, startPoint x: 991, startPoint y: 235, endPoint x: 1173, endPoint y: 231, distance: 181.4
click at [1173, 231] on div "Internal notes has been saved ✕ Return To Dashboard Edit Profile Logout Welcome…" at bounding box center [642, 684] width 1285 height 1368
copy span "Loan # QF15226"
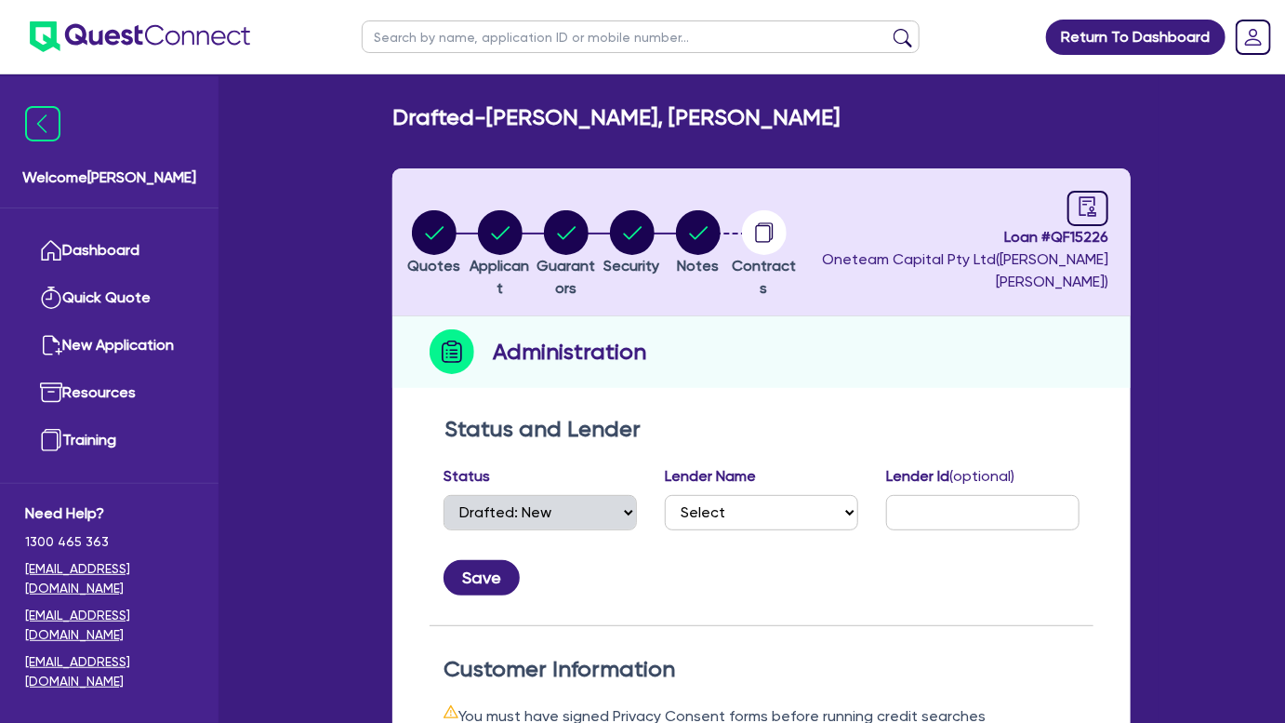
click at [853, 189] on header "Quotes Applicant [GEOGRAPHIC_DATA] Security Notes Contracts Loan # QF15226 Onet…" at bounding box center [761, 242] width 738 height 148
click at [708, 235] on icon "button" at bounding box center [698, 232] width 19 height 13
select select "Other"
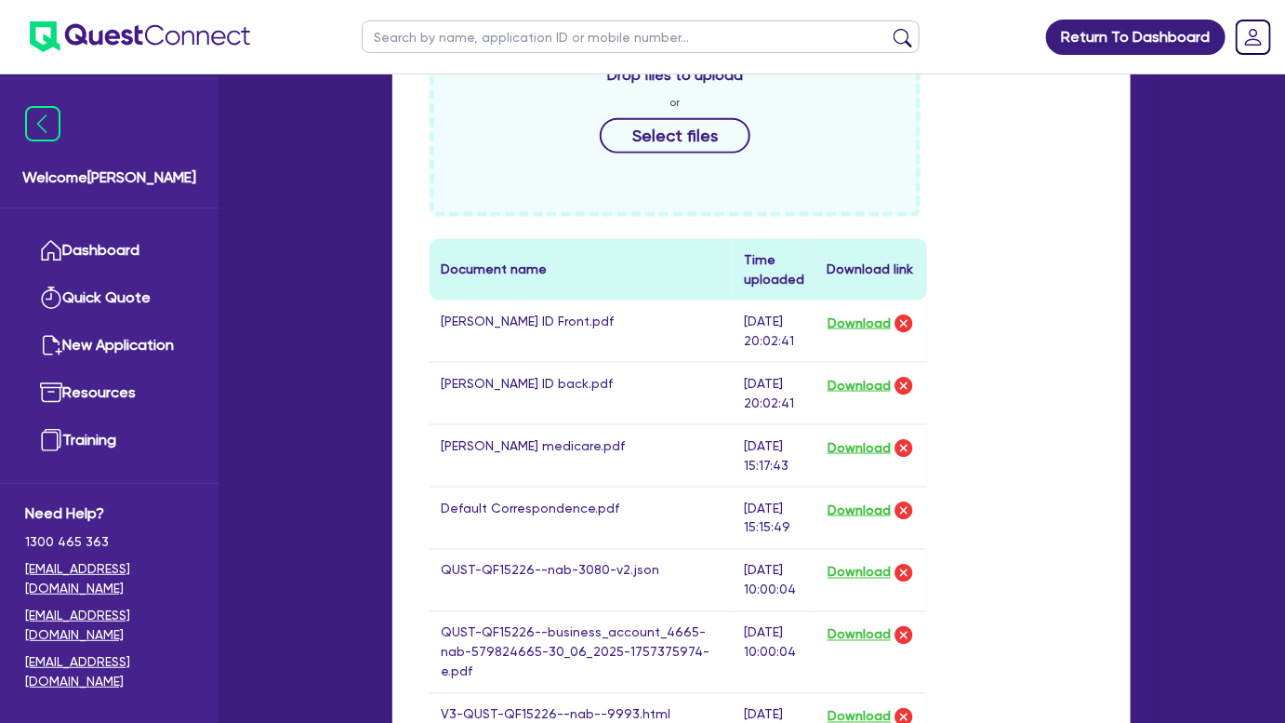
scroll to position [1098, 0]
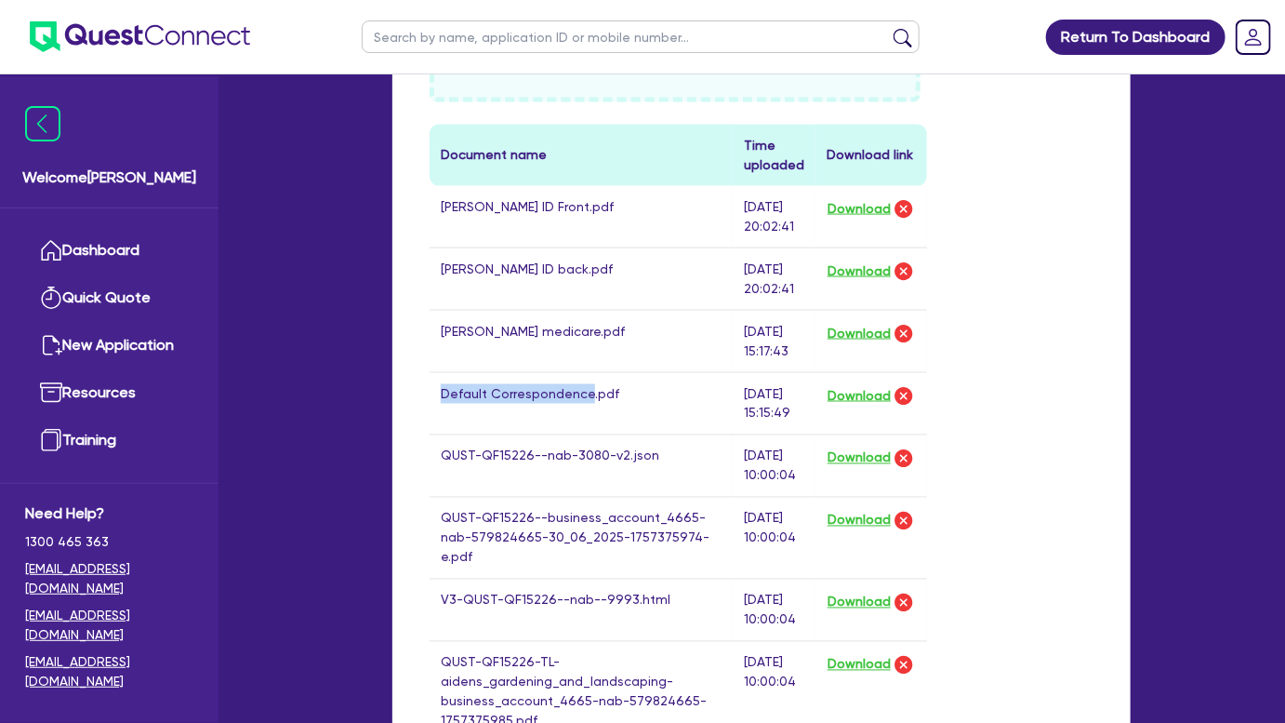
drag, startPoint x: 431, startPoint y: 391, endPoint x: 586, endPoint y: 398, distance: 154.5
click at [586, 398] on td "Default Correspondence.pdf" at bounding box center [581, 403] width 303 height 62
copy td "Default Correspondence"
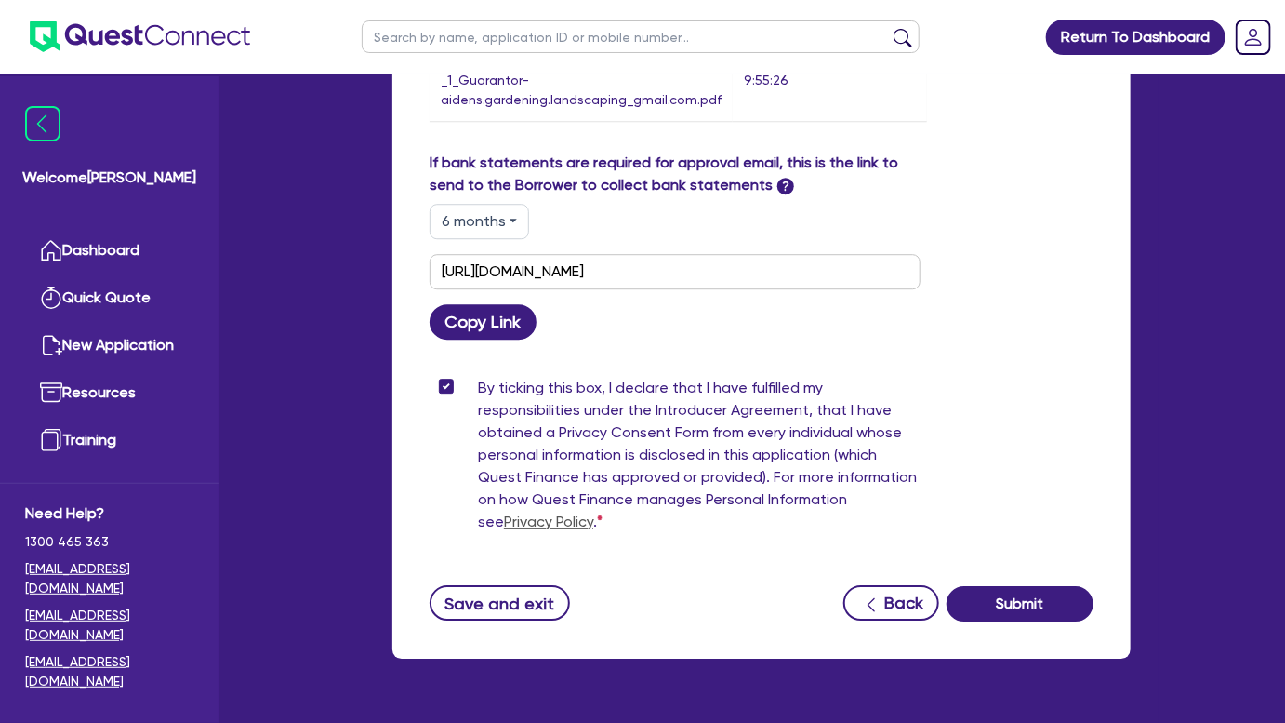
scroll to position [2129, 0]
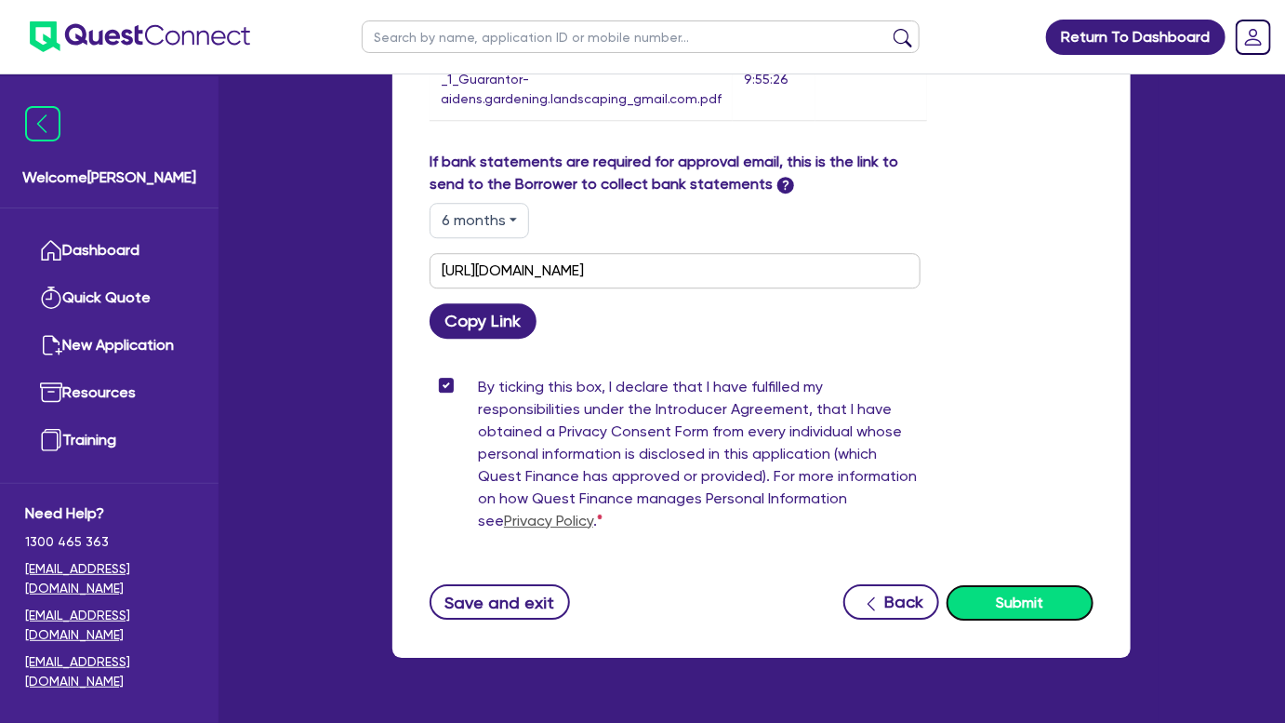
click at [1025, 585] on button "Submit" at bounding box center [1020, 602] width 147 height 35
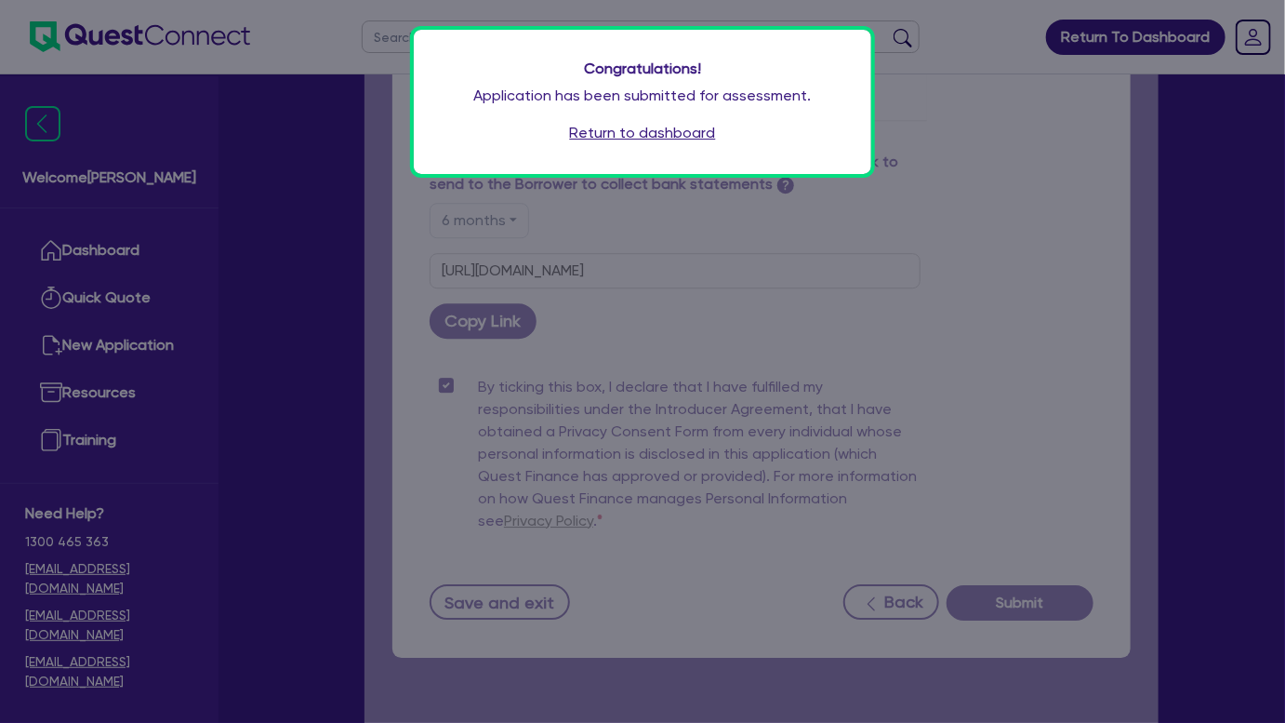
click at [613, 127] on link "Return to dashboard" at bounding box center [643, 133] width 146 height 22
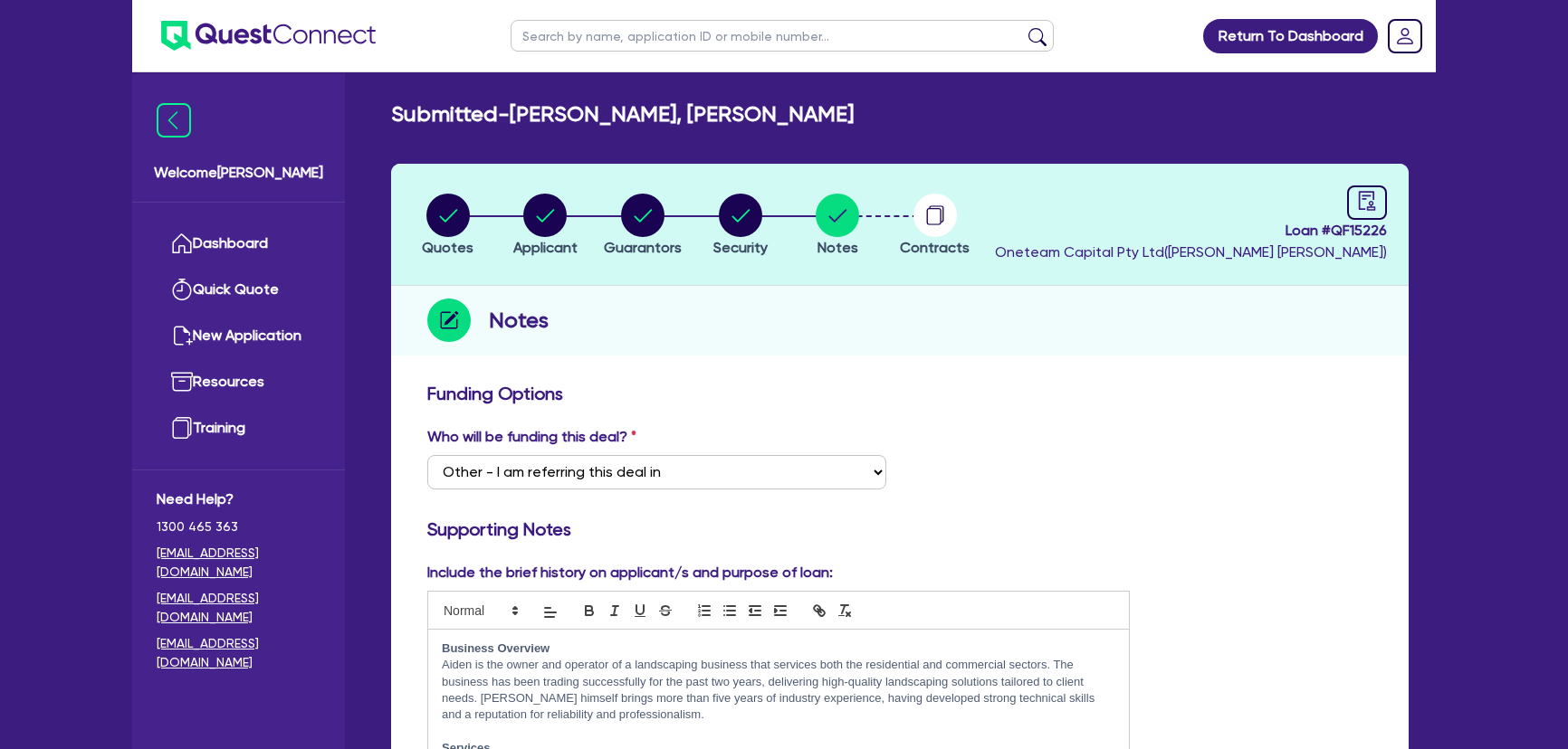
select select "Other"
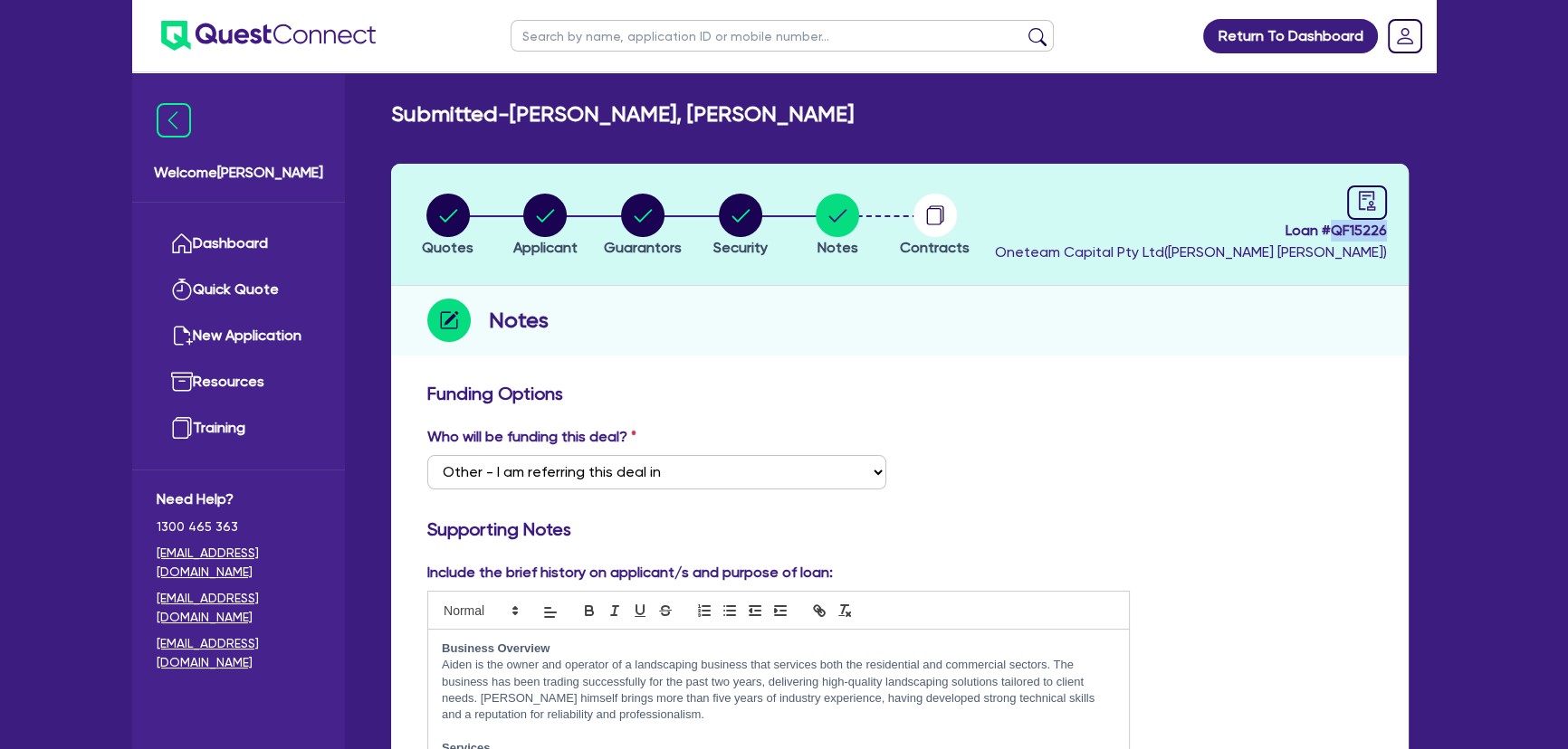
drag, startPoint x: 1333, startPoint y: 232, endPoint x: 1403, endPoint y: 233, distance: 70.0
click at [1403, 233] on header "Quotes Applicant [GEOGRAPHIC_DATA] Security Notes Contracts Loan # QF15226 Onet…" at bounding box center [899, 225] width 1017 height 123
copy span "QF15226"
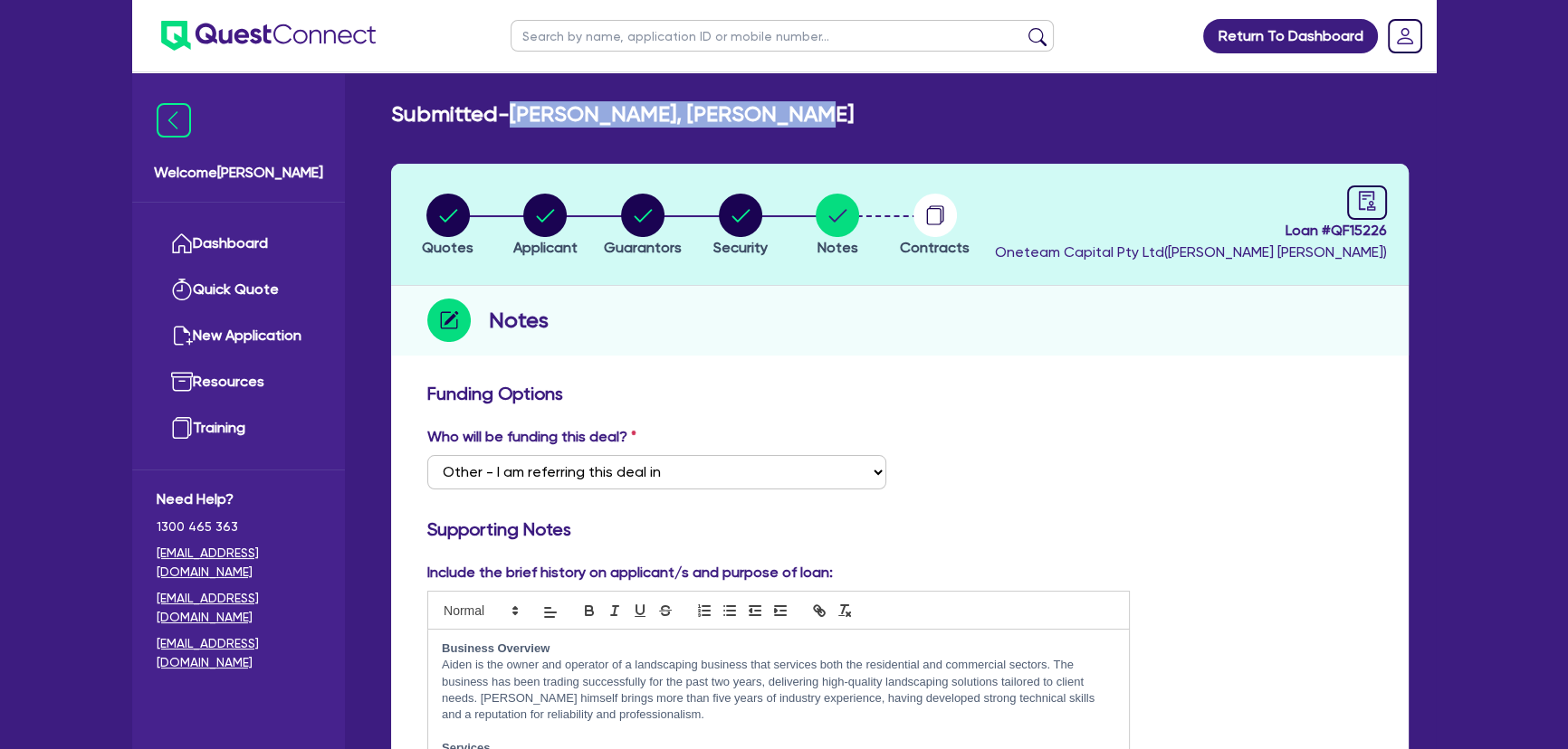
drag, startPoint x: 521, startPoint y: 112, endPoint x: 904, endPoint y: 112, distance: 383.0
click at [904, 112] on div "Submitted - [PERSON_NAME], [PERSON_NAME]" at bounding box center [899, 114] width 1044 height 26
copy h2 "[PERSON_NAME], [PERSON_NAME]"
click at [460, 229] on circle "button" at bounding box center [448, 215] width 44 height 44
select select "PRIMARY_ASSETS"
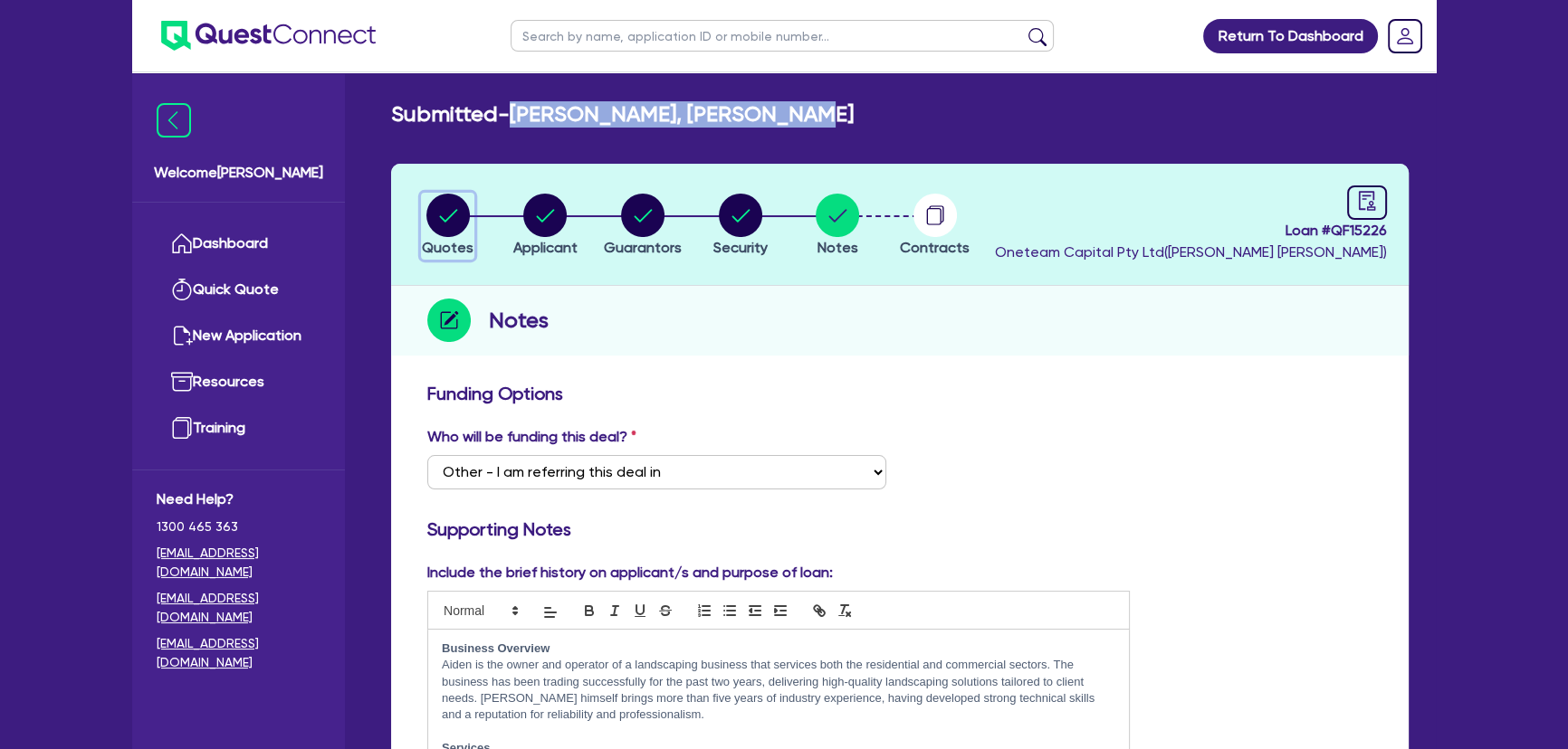
select select "HEAVY_TRUCKS"
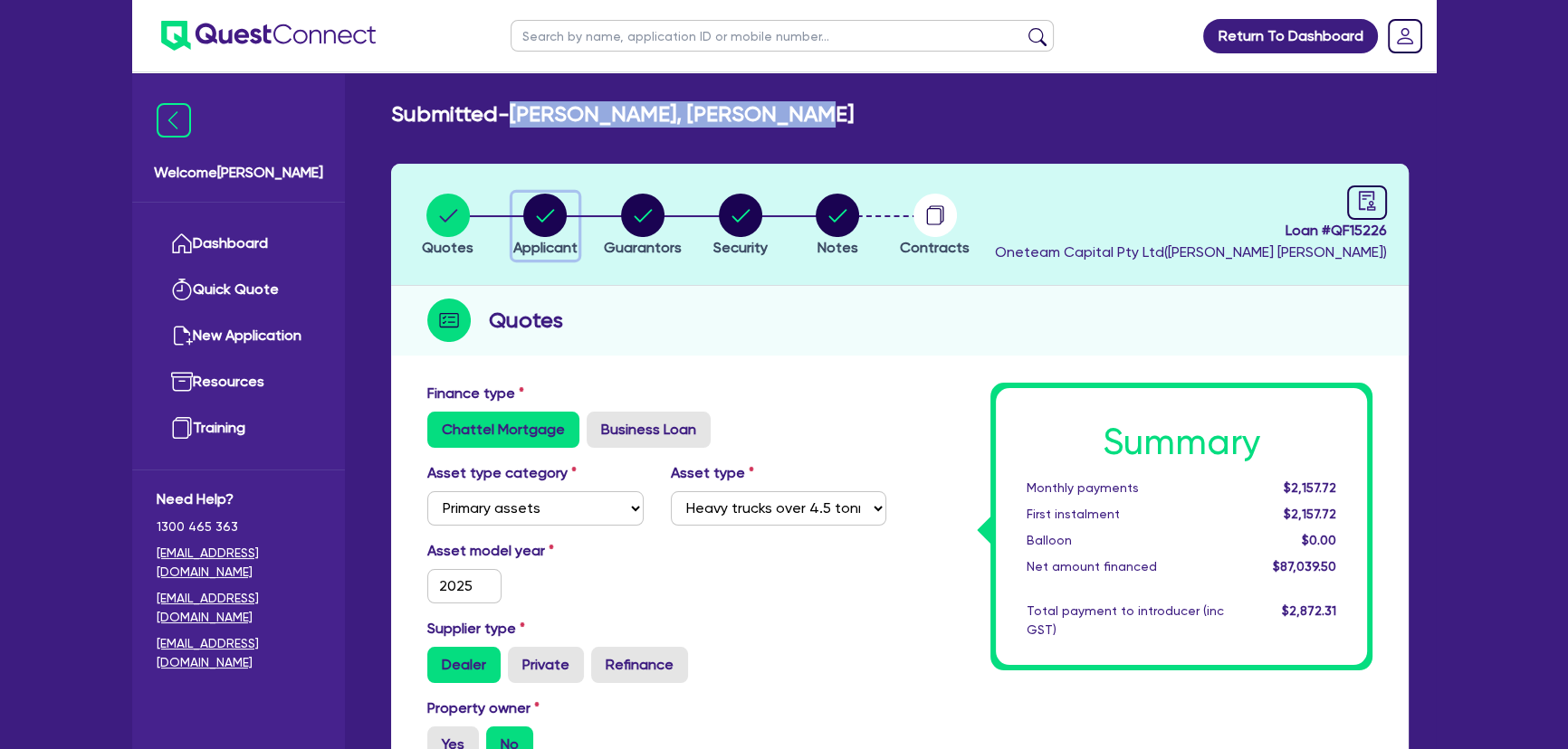
click at [553, 220] on circle "button" at bounding box center [544, 215] width 44 height 44
select select "SOLE_TRADER"
select select "BUILDING_CONSTRUCTION"
select select "TRADES_SERVICES_BUSINESSES_GOVERNMENT"
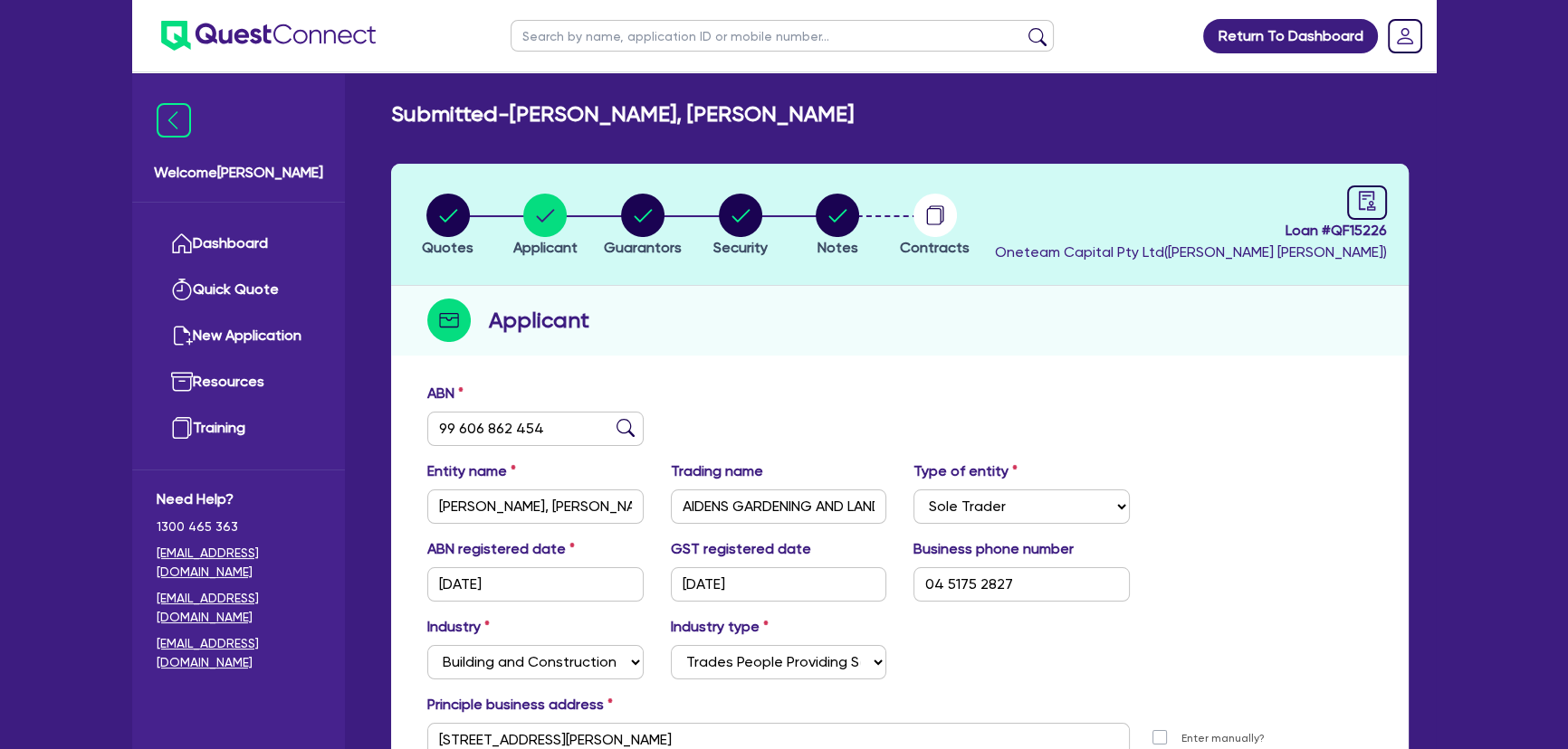
click at [702, 237] on li "Security" at bounding box center [740, 224] width 97 height 63
click at [625, 224] on circle "button" at bounding box center [642, 215] width 44 height 44
select select "MR"
select select "SA"
select select "SINGLE"
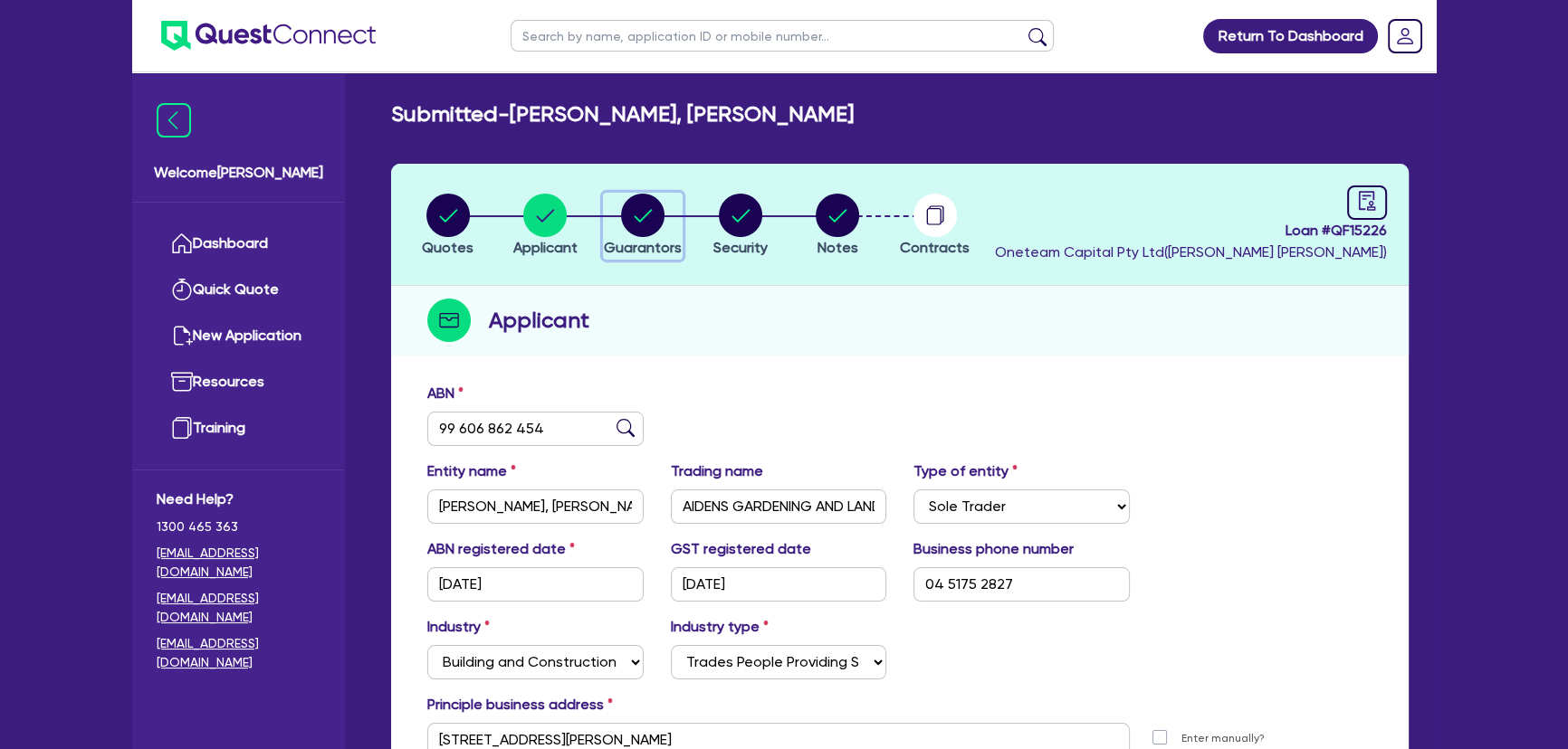
select select "CASH"
select select "VEHICLE"
select select "TRAILER"
select select "EQUIPMENT_LOAN"
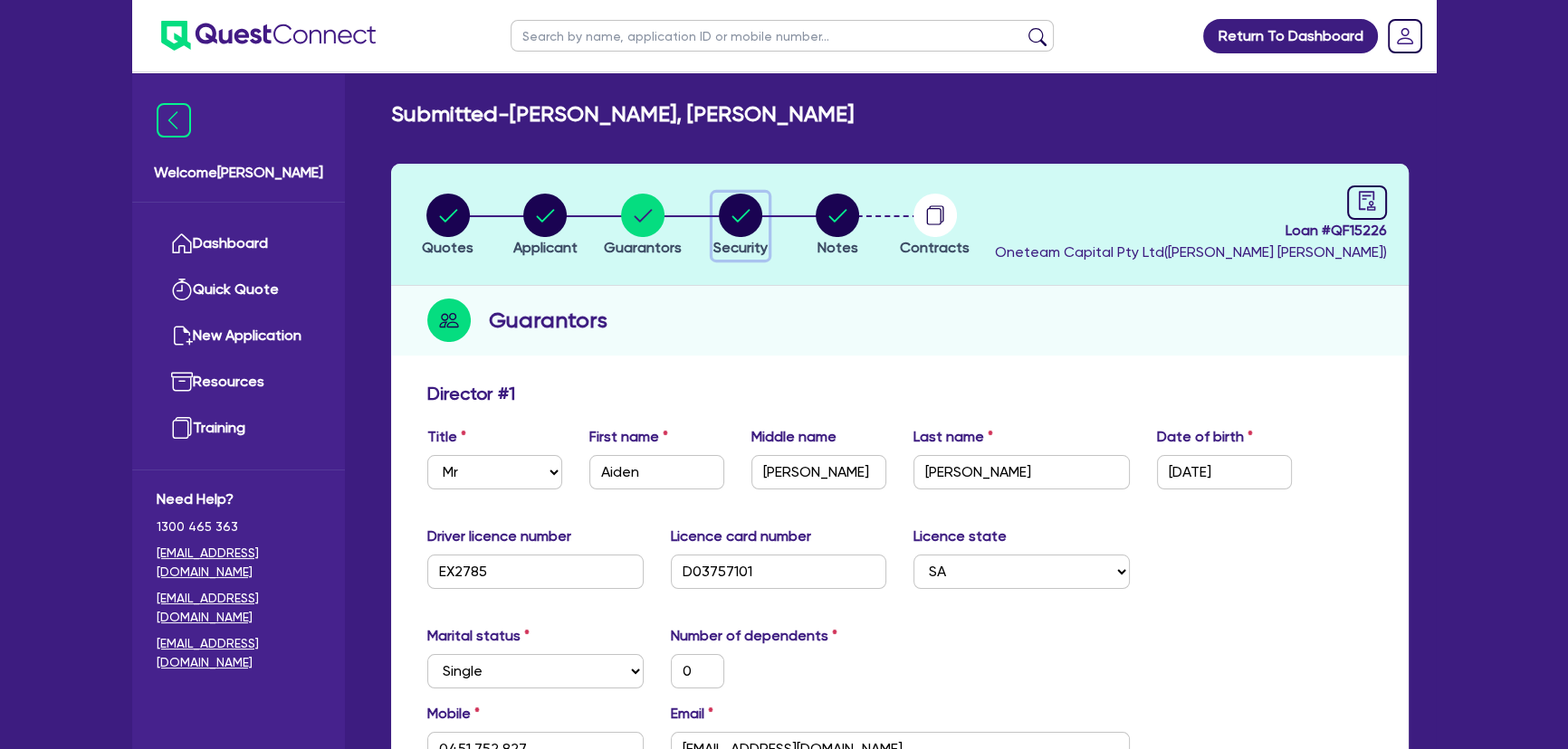
click at [743, 227] on circle "button" at bounding box center [740, 215] width 44 height 44
select select "PRIMARY_ASSETS"
select select "HEAVY_TRUCKS"
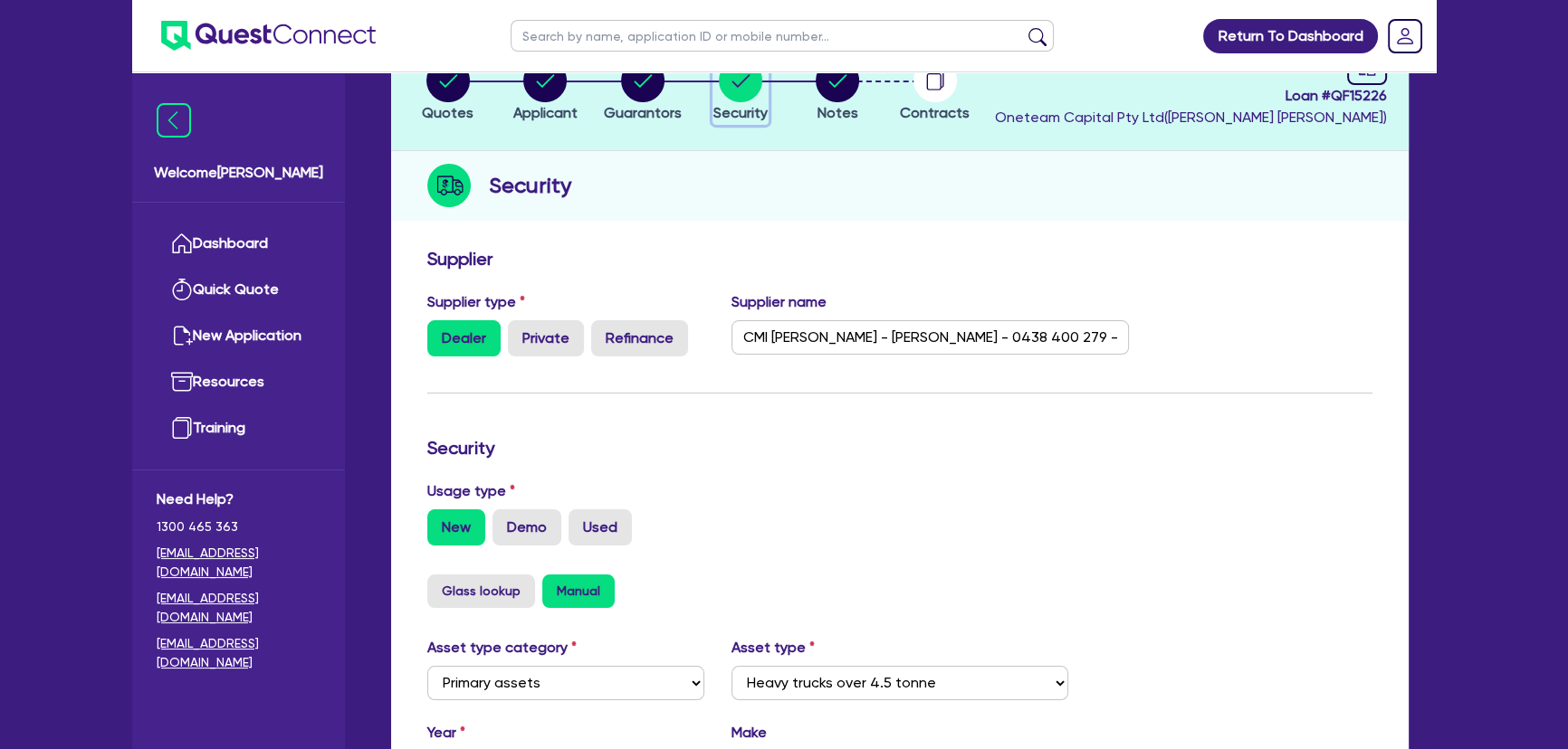
scroll to position [65, 0]
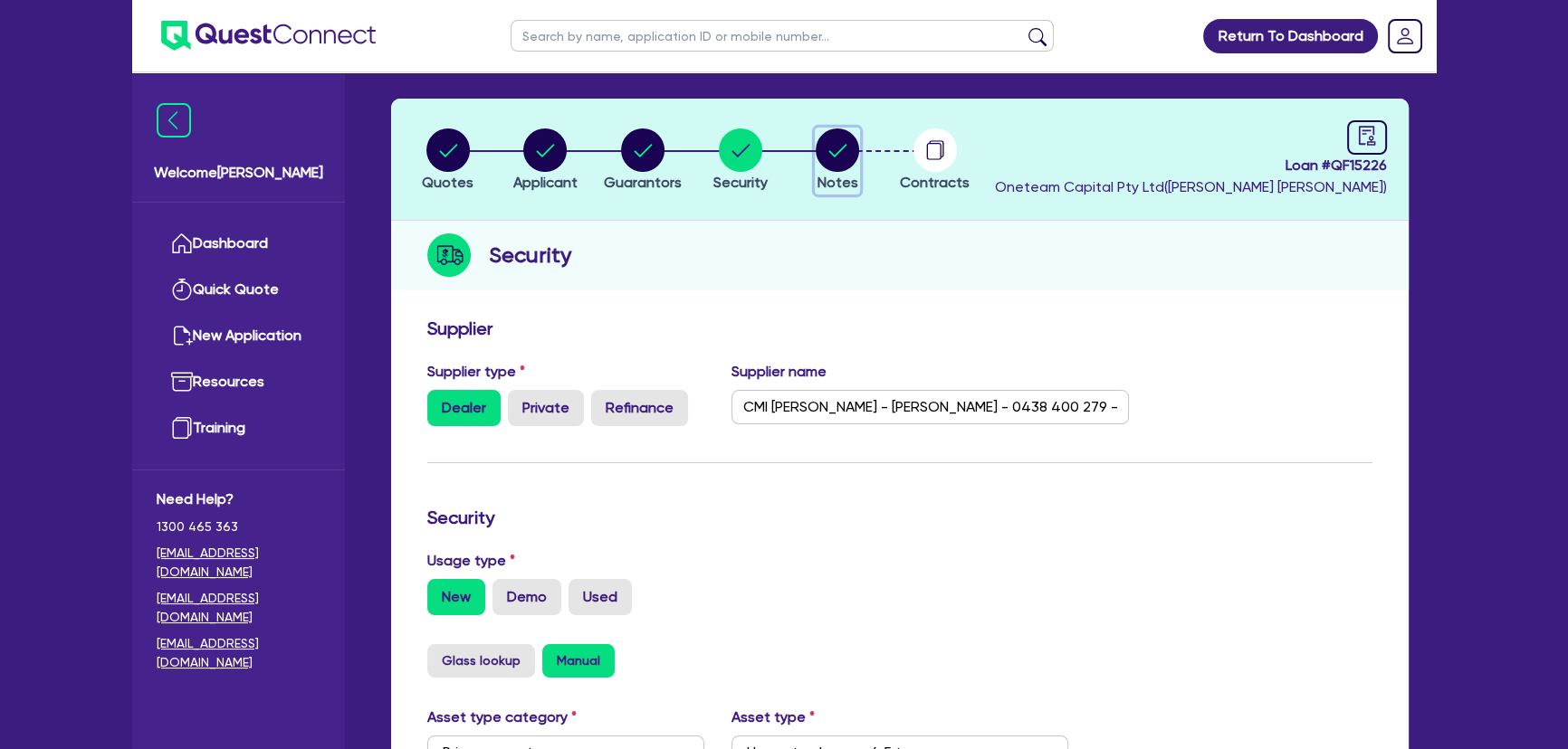
click at [832, 167] on circle "button" at bounding box center [837, 150] width 44 height 44
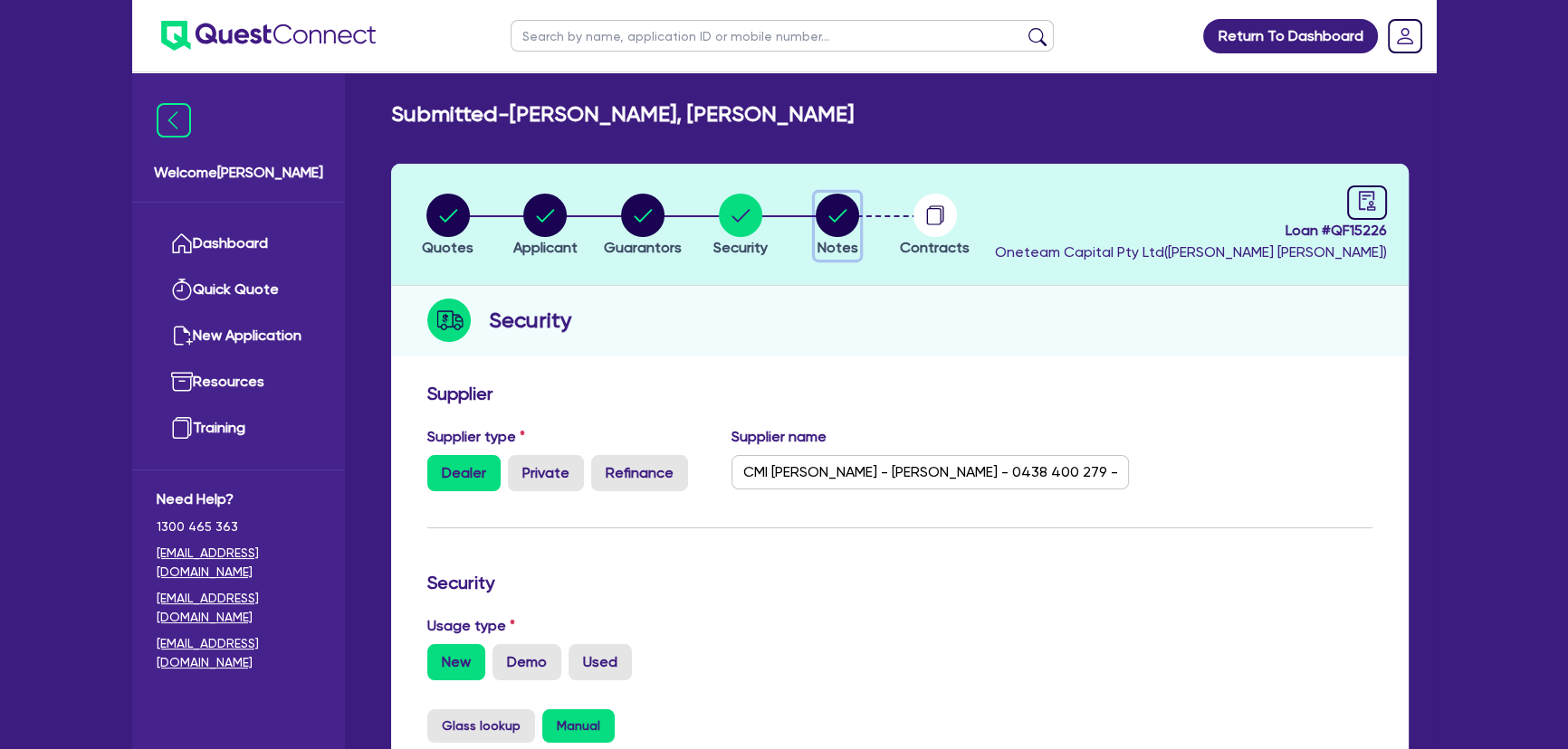
select select "Other"
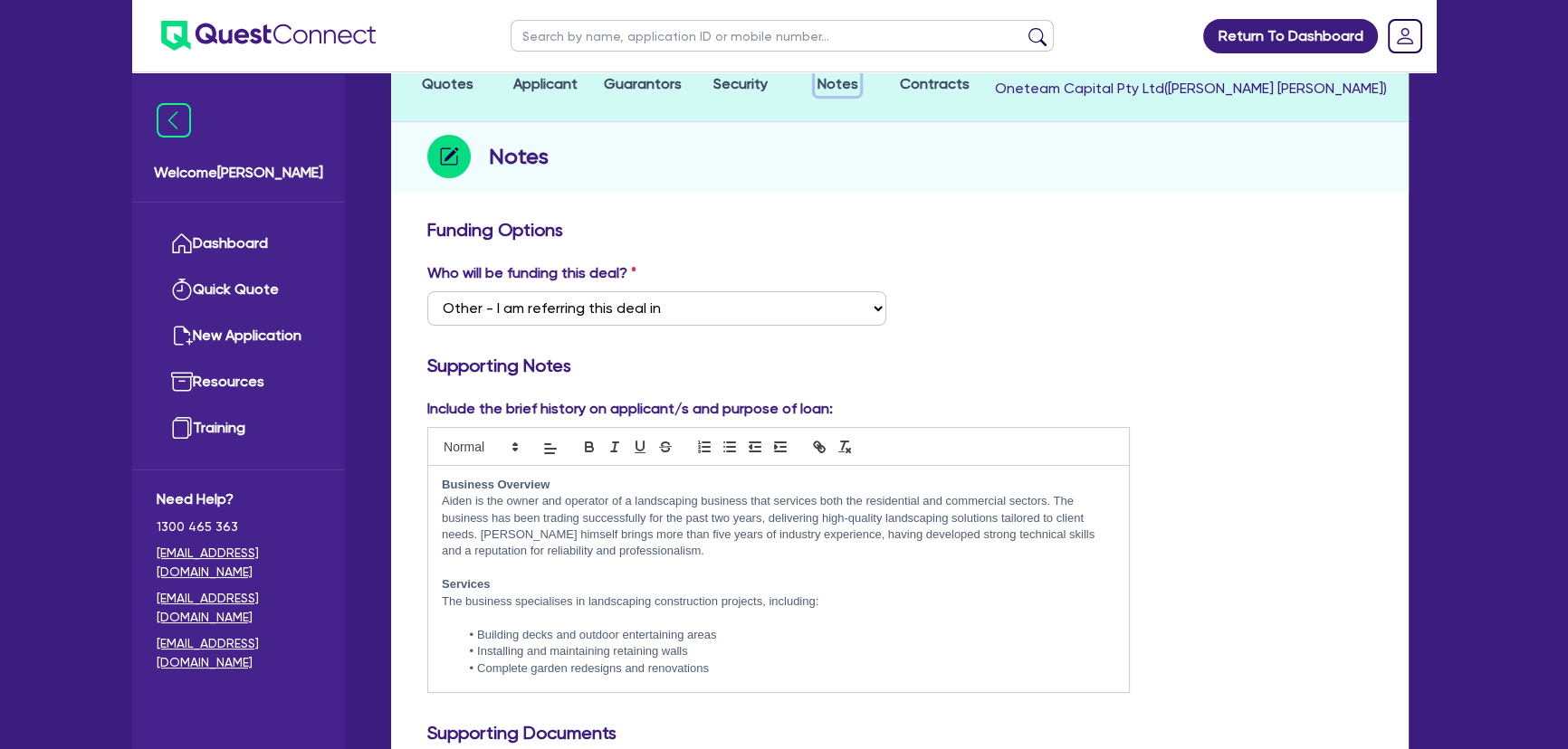
scroll to position [82, 0]
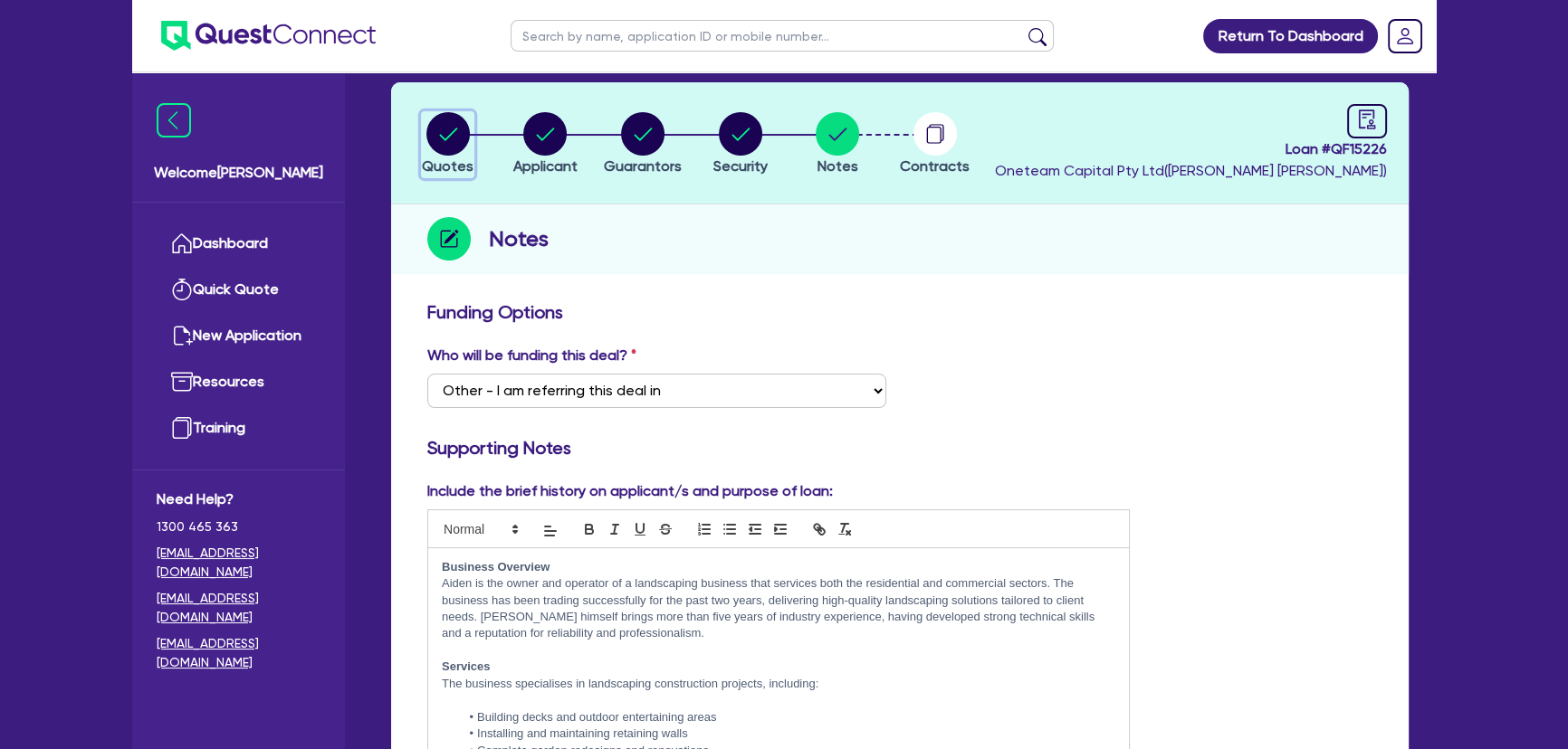
drag, startPoint x: 457, startPoint y: 159, endPoint x: 492, endPoint y: 169, distance: 36.4
click at [457, 158] on span "Quotes" at bounding box center [447, 166] width 52 height 18
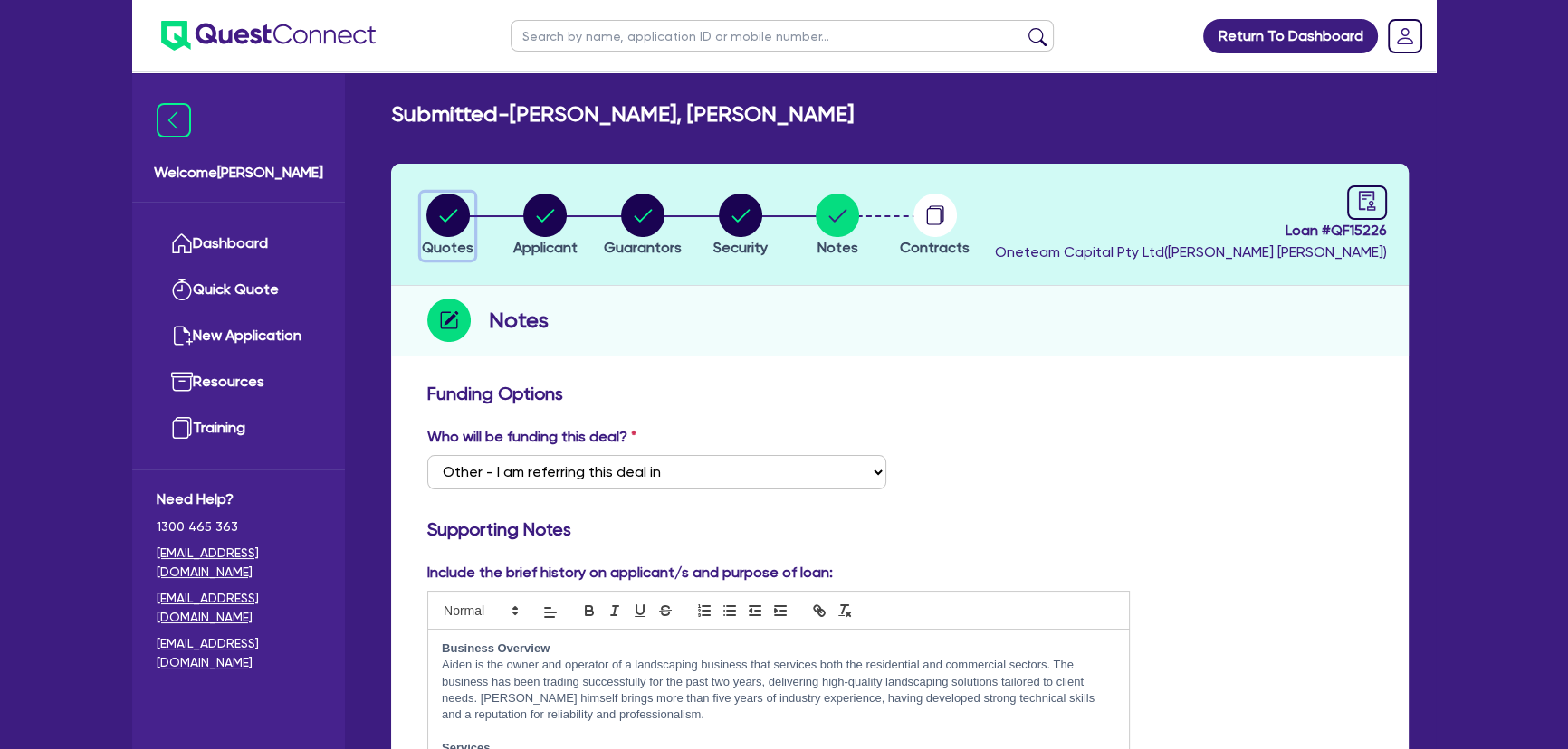
select select "PRIMARY_ASSETS"
select select "HEAVY_TRUCKS"
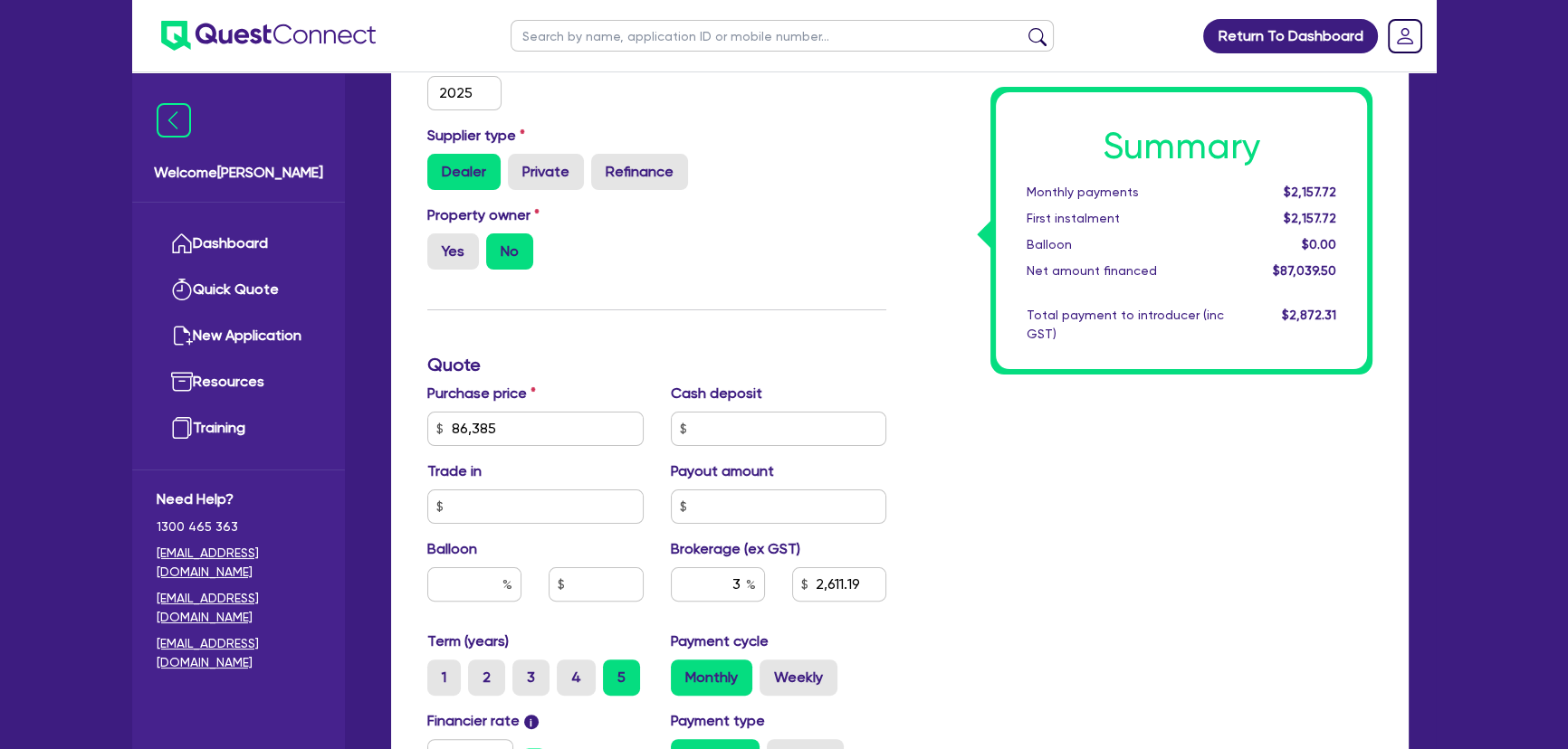
scroll to position [658, 0]
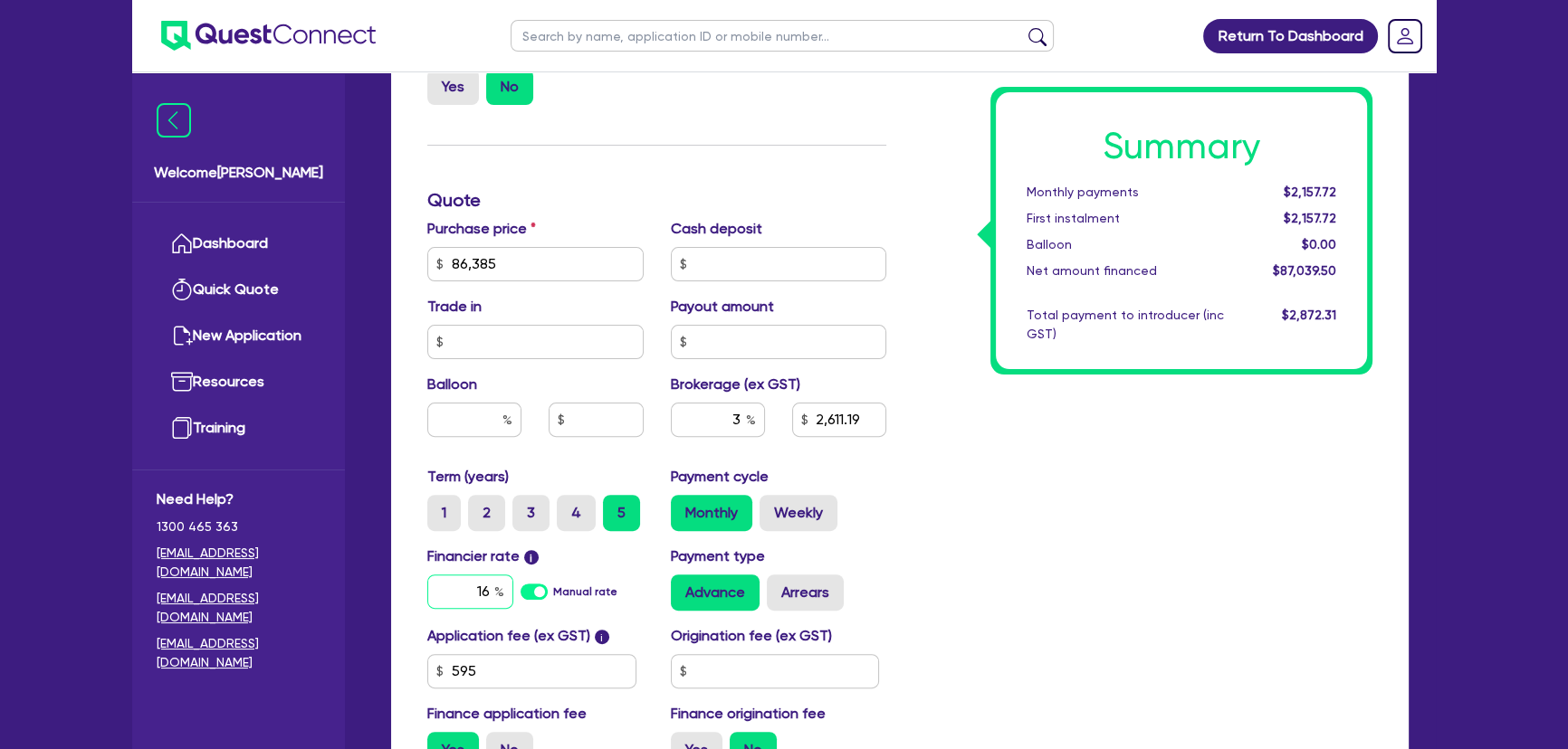
click at [466, 590] on input "16" at bounding box center [470, 590] width 86 height 34
type input "14.99"
type input "86,385"
type input "2,611.19"
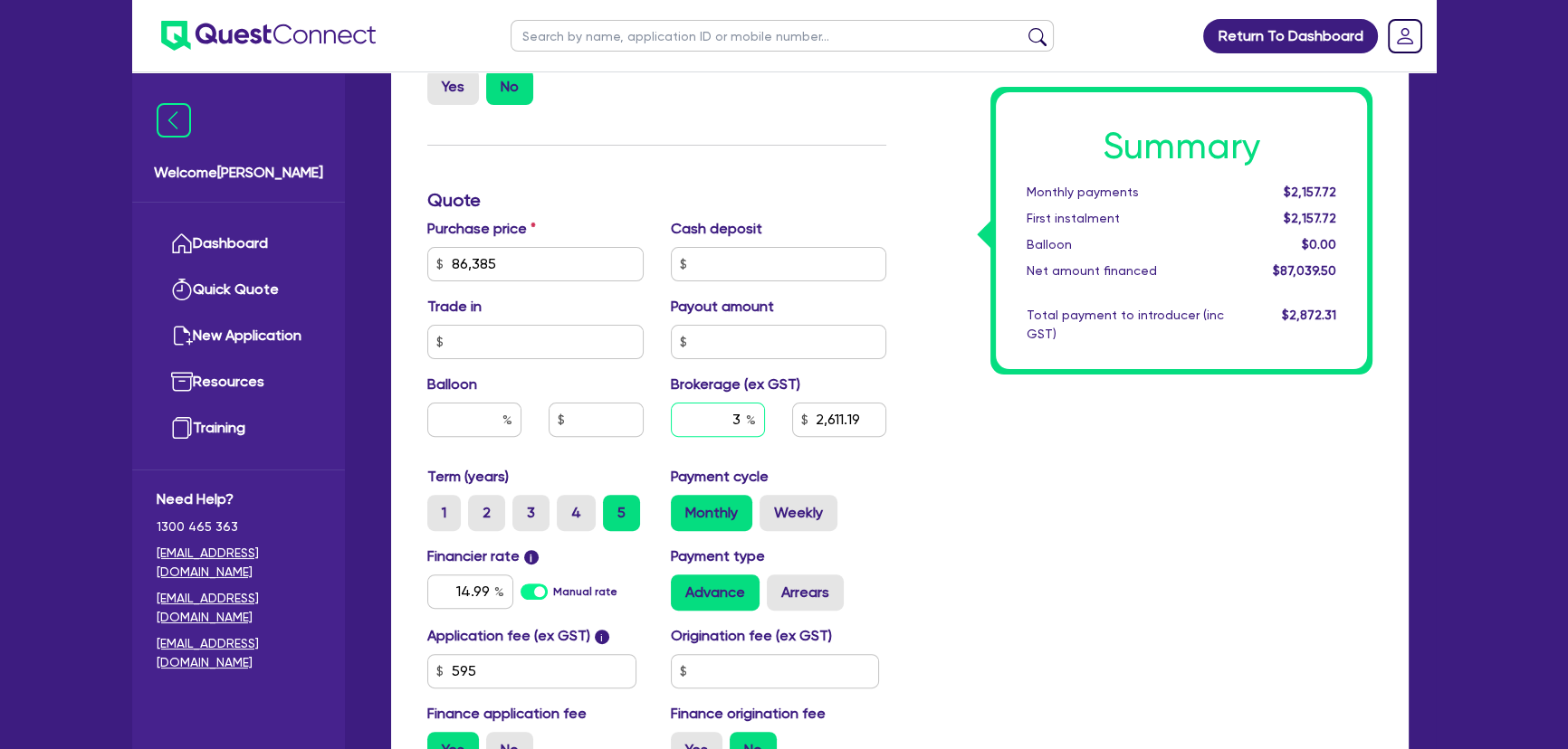
click at [720, 428] on input "3" at bounding box center [717, 419] width 94 height 34
type input "86,385"
type input "2,611.19"
click at [720, 428] on input "3" at bounding box center [717, 419] width 94 height 34
type input "4"
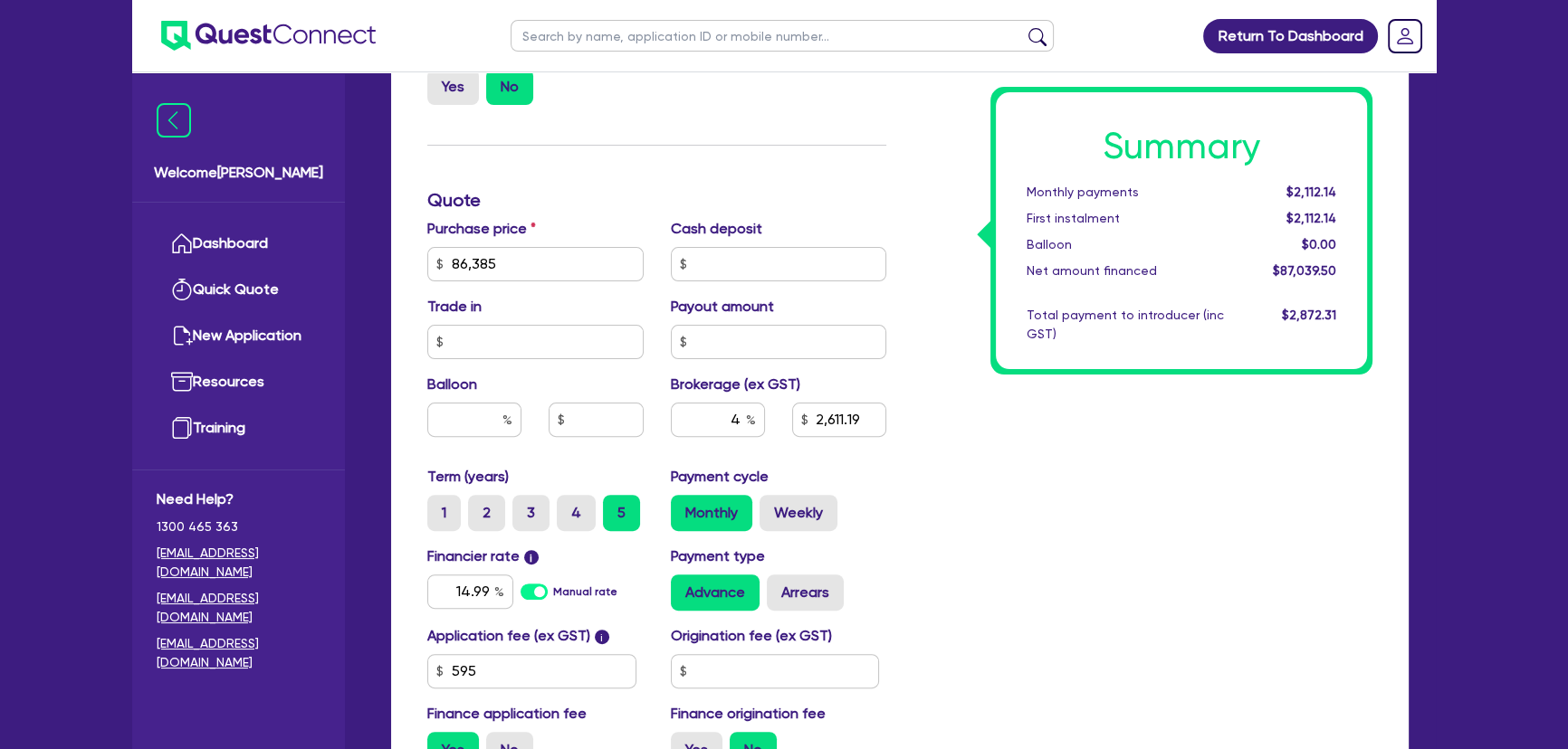
type input "86,385"
type input "2,611.19"
click at [1076, 524] on div "Summary Monthly payments $2,112.14 First instalment $2,112.14 Balloon $0.00 Net…" at bounding box center [1142, 253] width 486 height 1057
type input "86,385"
type input "3,481.58"
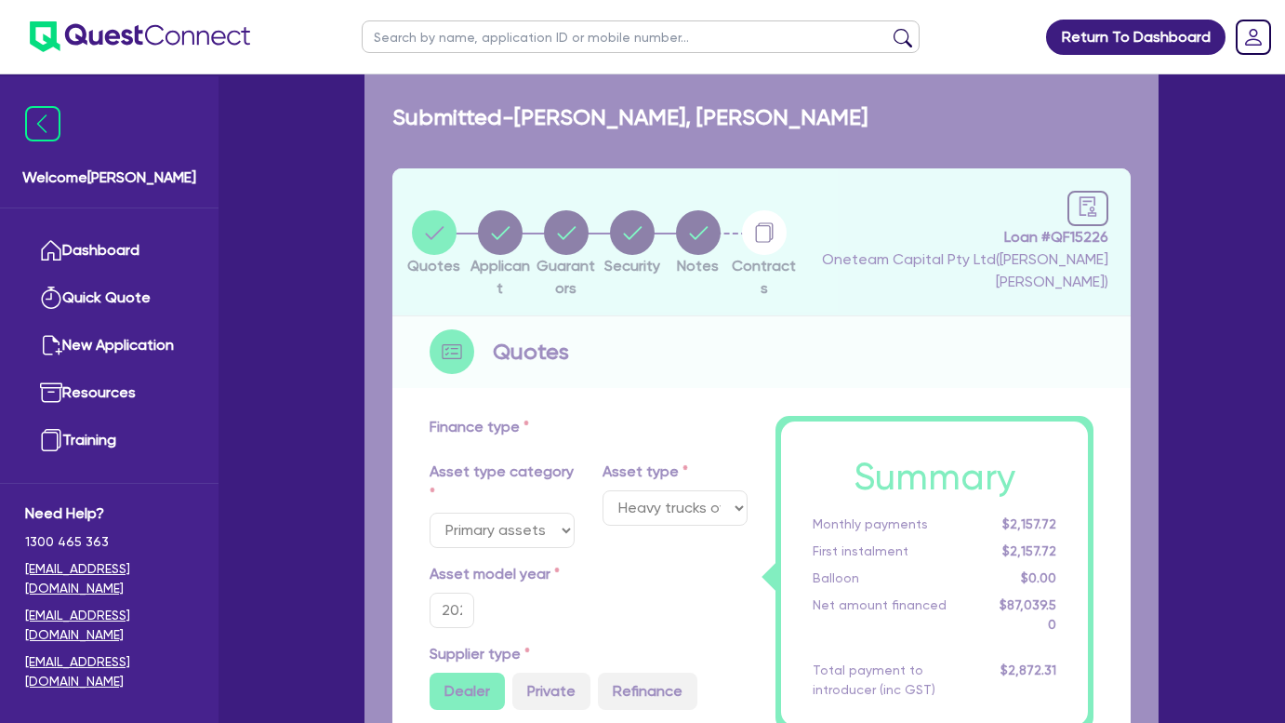
select select "PRIMARY_ASSETS"
select select "HEAVY_TRUCKS"
